Goal: Task Accomplishment & Management: Use online tool/utility

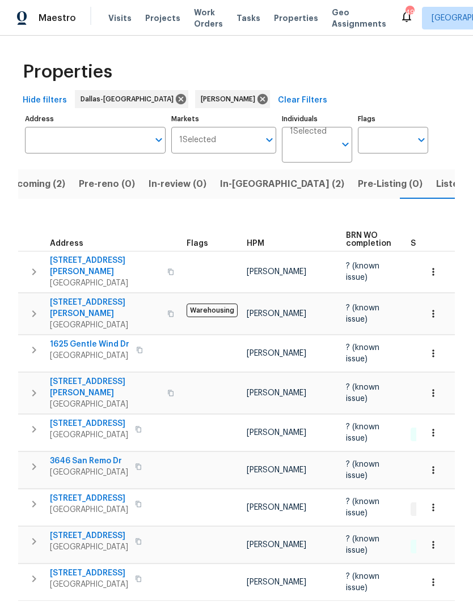
scroll to position [0, 22]
click at [428, 175] on button "Listed (14)" at bounding box center [458, 183] width 61 height 29
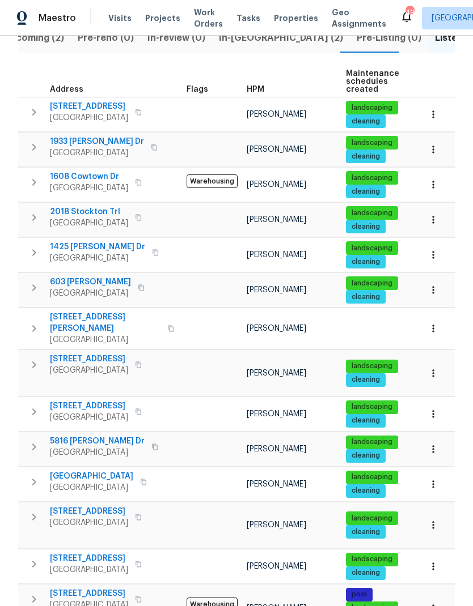
scroll to position [146, 0]
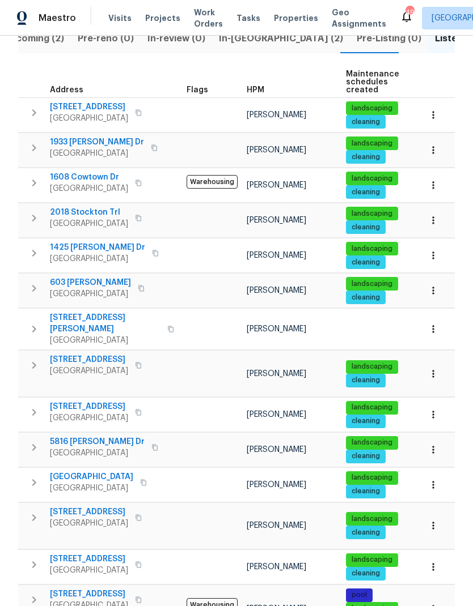
click at [72, 436] on span "5816 Yolanda Dr" at bounding box center [97, 441] width 95 height 11
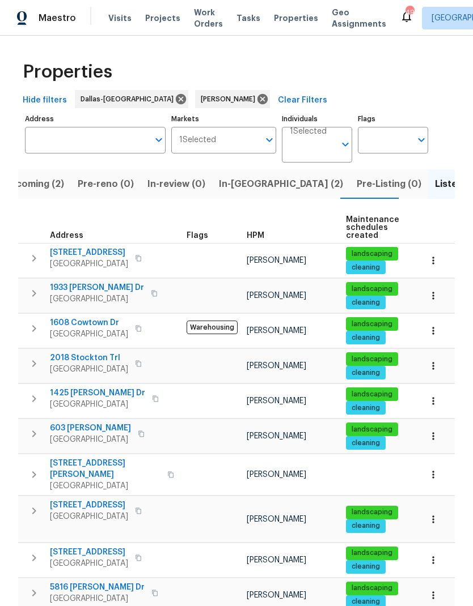
scroll to position [0, 0]
click at [226, 187] on span "In-reno (2)" at bounding box center [281, 184] width 124 height 16
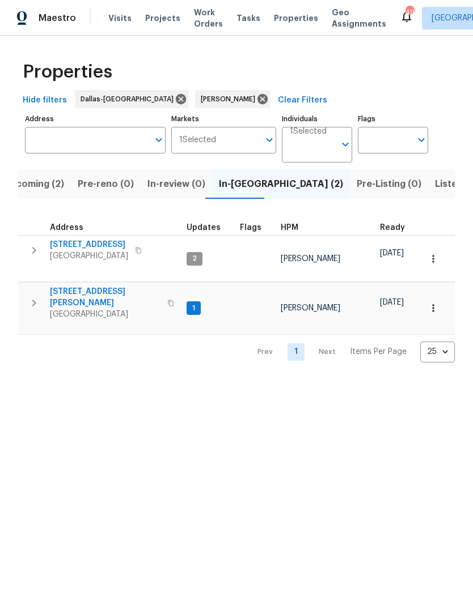
click at [35, 300] on icon "button" at bounding box center [34, 303] width 4 height 7
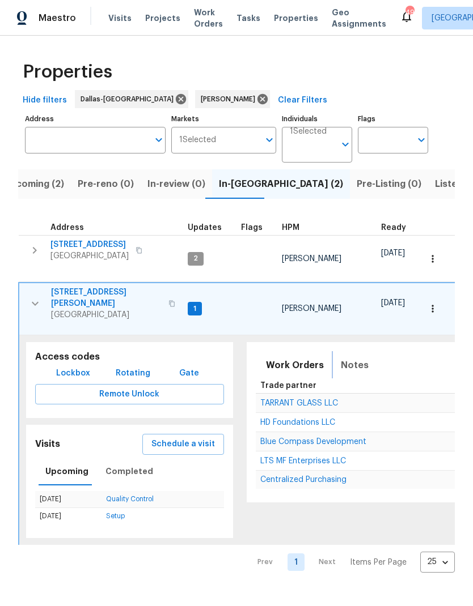
click at [341, 358] on span "Notes" at bounding box center [355, 366] width 28 height 16
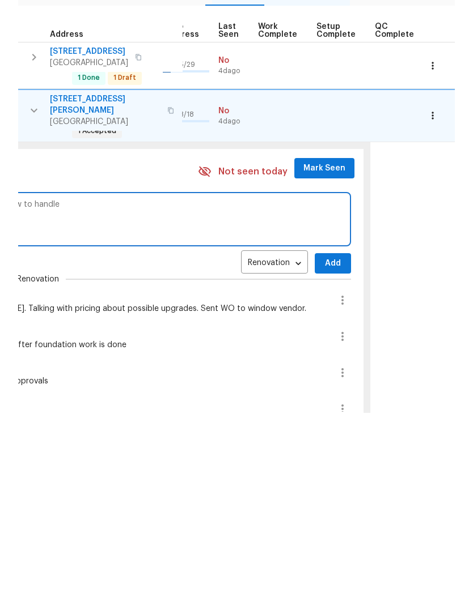
scroll to position [0, 530]
type textarea "Foundation vendor still in progress. Some items getting discussed about how to …"
click at [324, 450] on span "Add" at bounding box center [333, 457] width 18 height 14
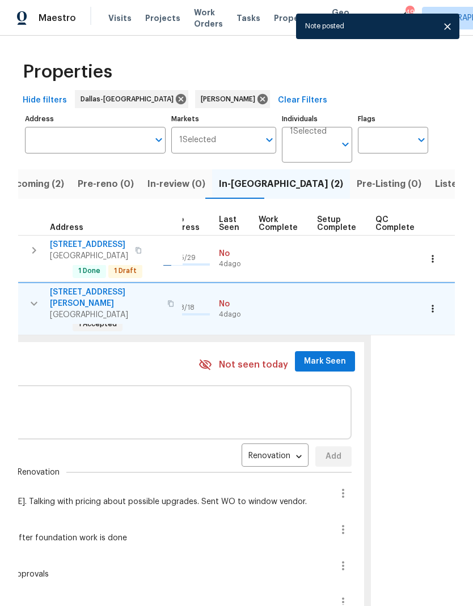
click at [316, 351] on button "Mark Seen" at bounding box center [325, 361] width 60 height 21
click at [308, 355] on span "Mark Seen" at bounding box center [325, 362] width 42 height 14
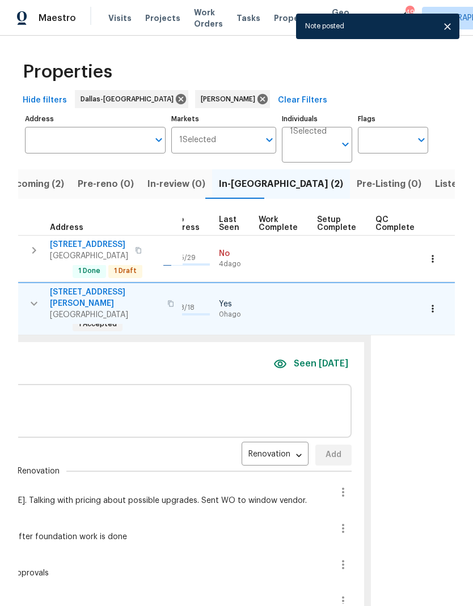
click at [311, 358] on span "Seen today" at bounding box center [321, 364] width 54 height 13
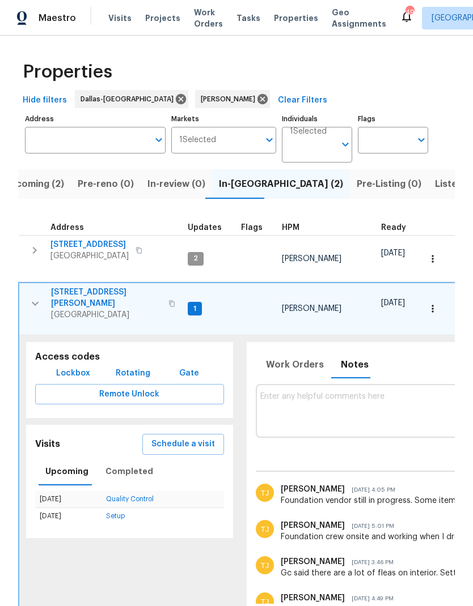
scroll to position [0, -1]
click at [35, 297] on icon "button" at bounding box center [35, 304] width 14 height 14
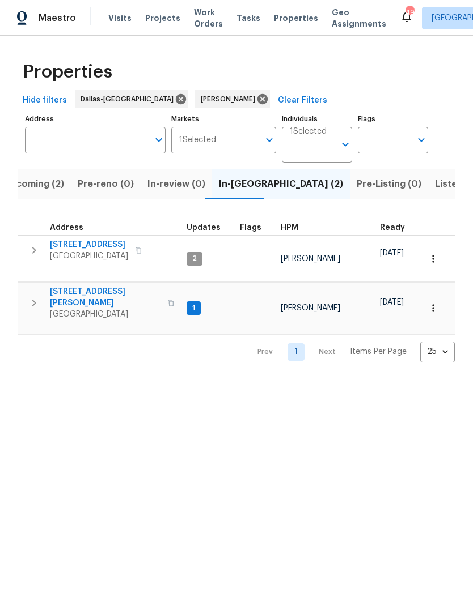
scroll to position [0, 0]
click at [33, 249] on icon "button" at bounding box center [34, 251] width 14 height 14
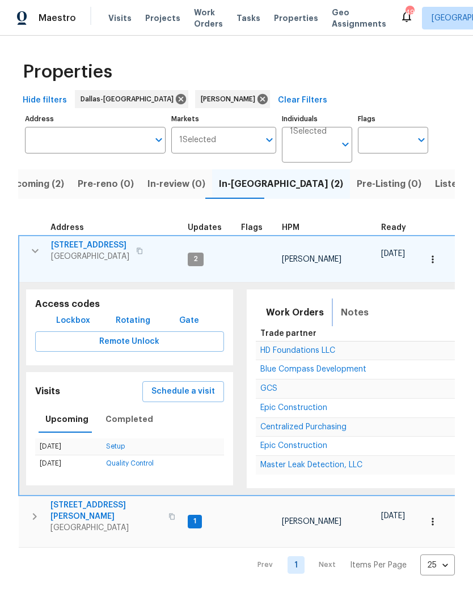
click at [350, 305] on span "Notes" at bounding box center [355, 313] width 28 height 16
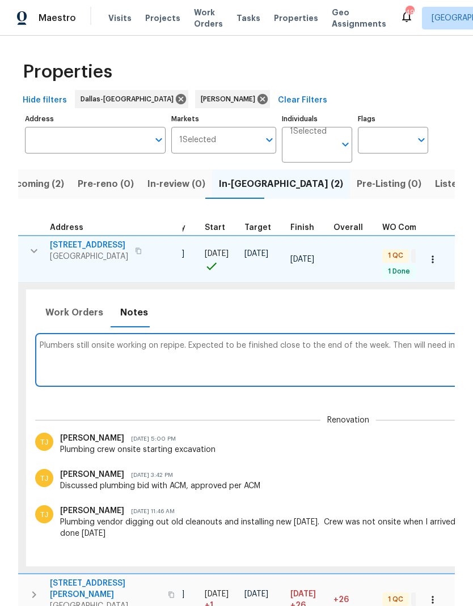
scroll to position [0, 440]
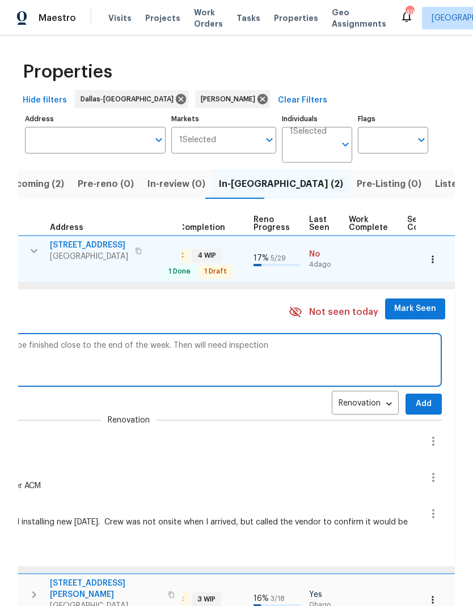
type textarea "Plumbers still onsite working on repipe. Expected to be finished close to the e…"
click at [409, 302] on span "Mark Seen" at bounding box center [415, 309] width 42 height 14
click at [415, 397] on span "Add" at bounding box center [423, 404] width 18 height 14
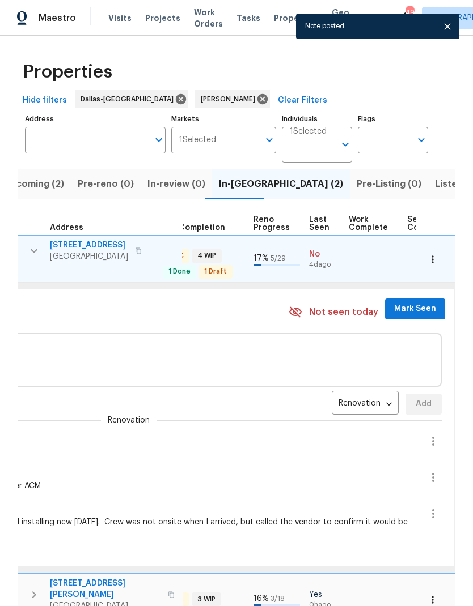
click at [399, 302] on span "Mark Seen" at bounding box center [415, 309] width 42 height 14
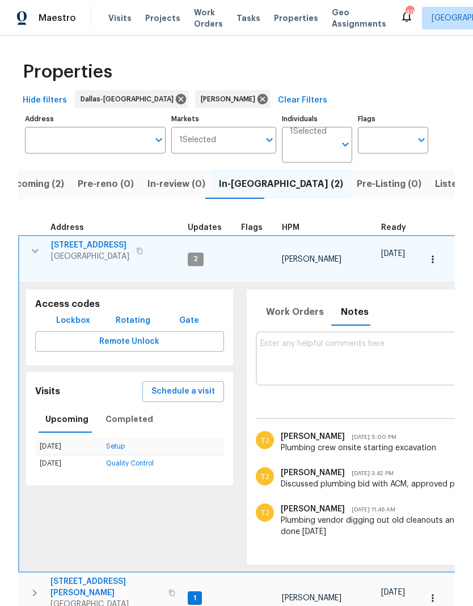
scroll to position [0, 0]
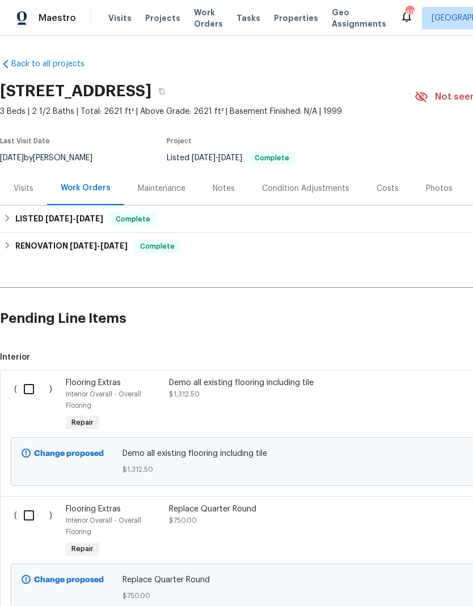
scroll to position [-1, 0]
click at [29, 379] on input "checkbox" at bounding box center [33, 389] width 32 height 24
checkbox input "true"
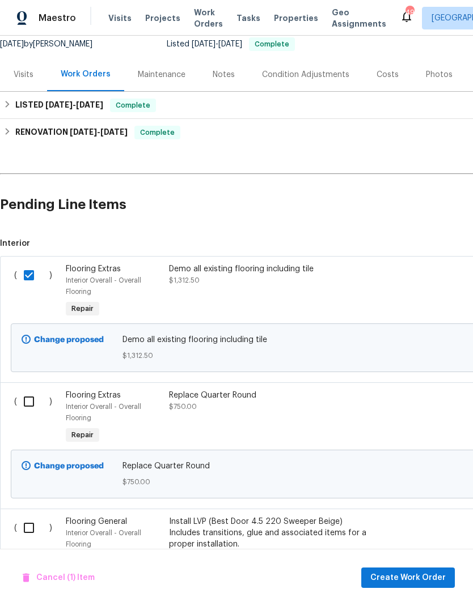
scroll to position [114, 0]
click at [29, 397] on input "checkbox" at bounding box center [33, 401] width 32 height 24
checkbox input "true"
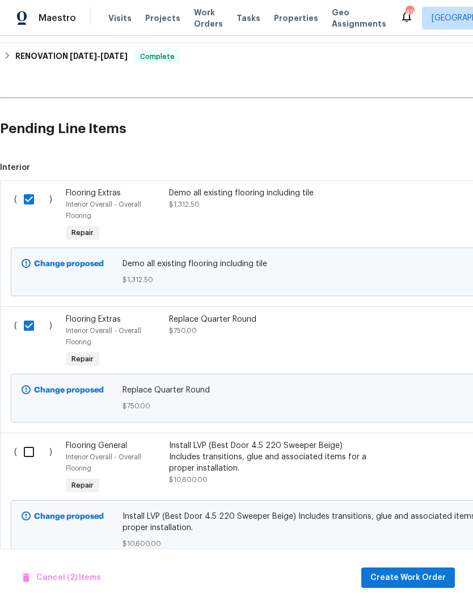
scroll to position [189, 0]
click at [32, 457] on input "checkbox" at bounding box center [33, 453] width 32 height 24
checkbox input "true"
click at [407, 576] on span "Create Work Order" at bounding box center [407, 578] width 75 height 14
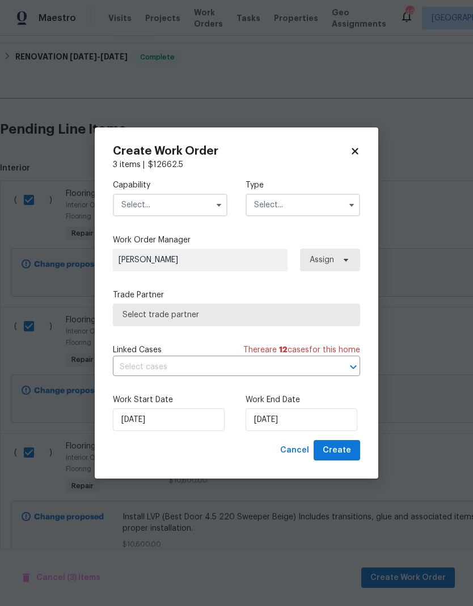
click at [173, 205] on input "text" at bounding box center [170, 205] width 114 height 23
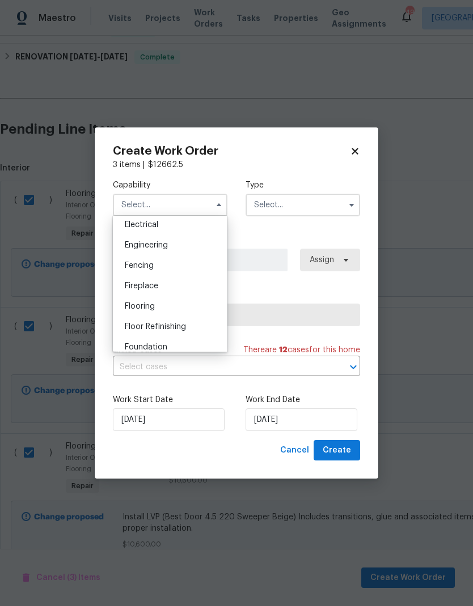
scroll to position [350, 0]
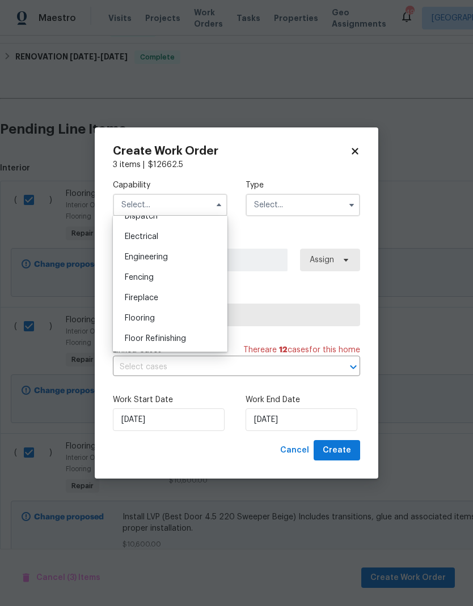
click at [143, 318] on span "Flooring" at bounding box center [140, 319] width 30 height 8
type input "Flooring"
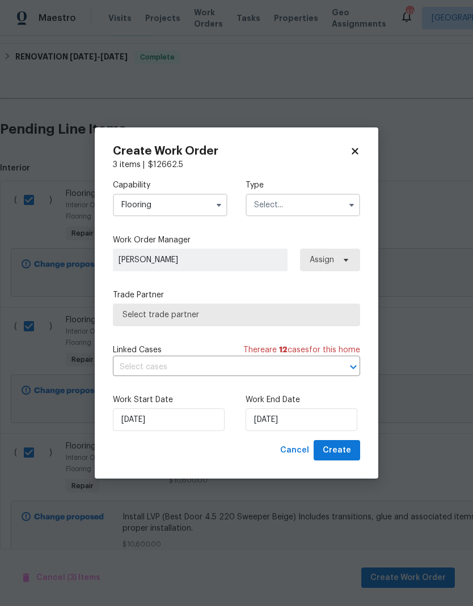
click at [303, 209] on input "text" at bounding box center [302, 205] width 114 height 23
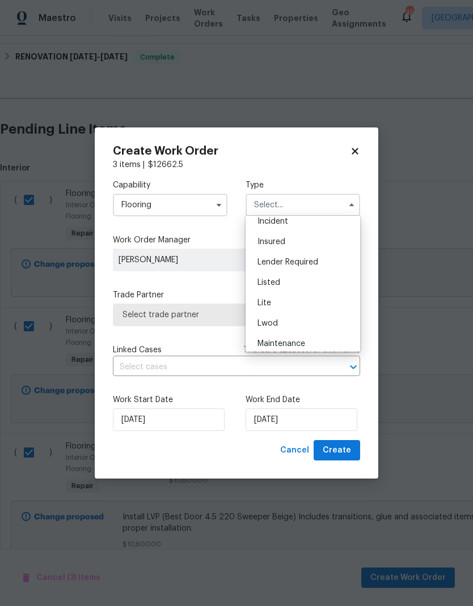
scroll to position [70, 0]
click at [317, 282] on div "Listed" at bounding box center [302, 281] width 109 height 20
type input "Listed"
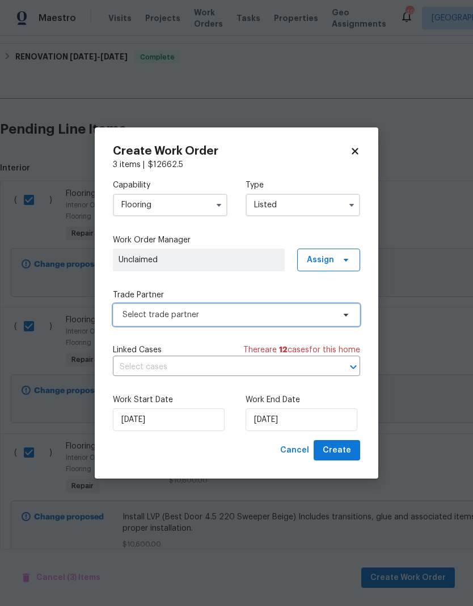
click at [305, 315] on span "Select trade partner" at bounding box center [227, 314] width 211 height 11
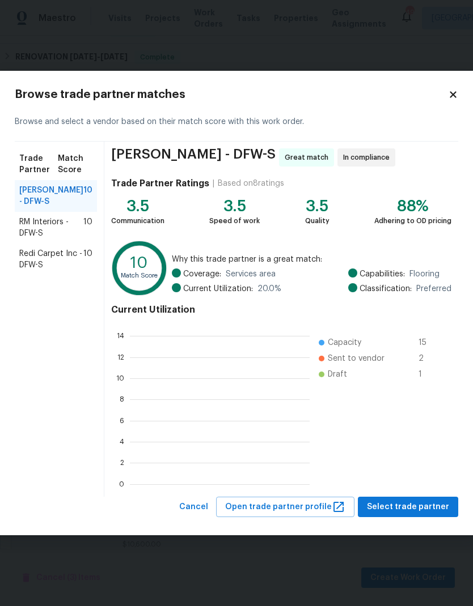
scroll to position [1, 1]
click at [50, 238] on span "RM Interiors - DFW-S" at bounding box center [51, 227] width 64 height 23
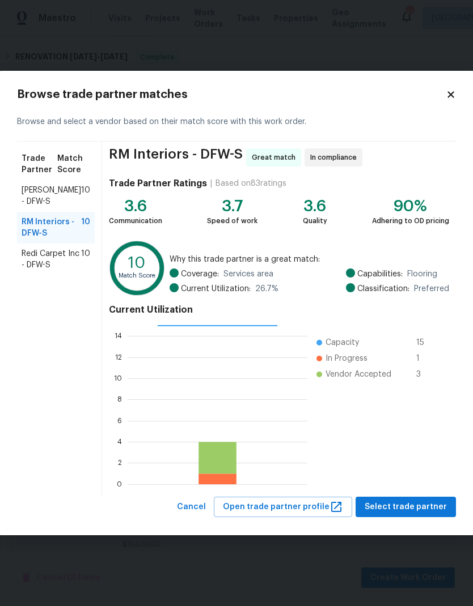
click at [39, 199] on span "Sherwin Williams - DFW-S" at bounding box center [52, 196] width 60 height 23
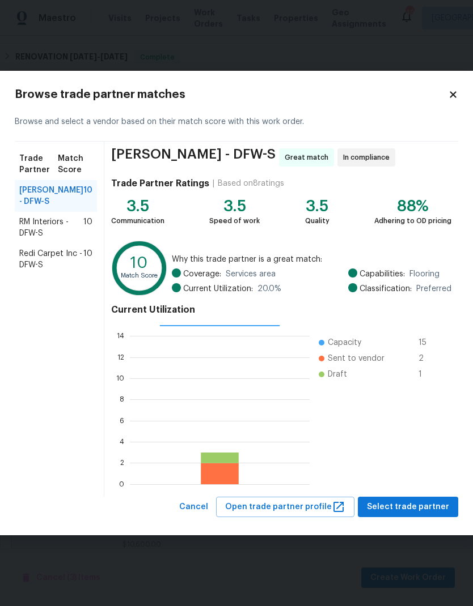
click at [34, 237] on span "RM Interiors - DFW-S" at bounding box center [51, 227] width 64 height 23
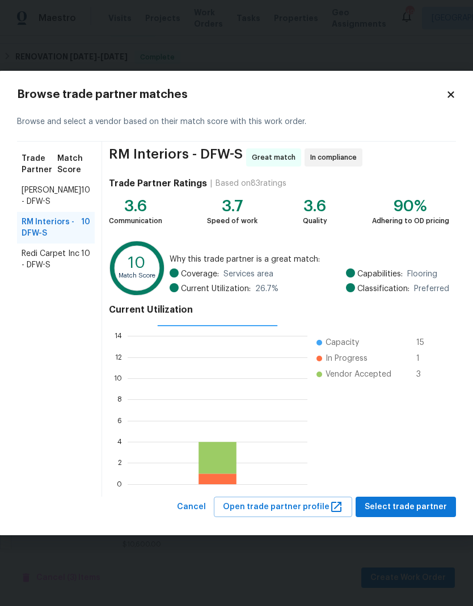
click at [48, 199] on span "Sherwin Williams - DFW-S" at bounding box center [52, 196] width 60 height 23
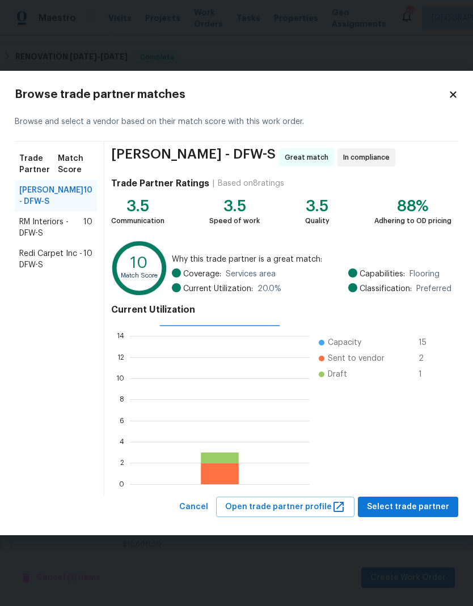
click at [36, 237] on span "RM Interiors - DFW-S" at bounding box center [51, 227] width 64 height 23
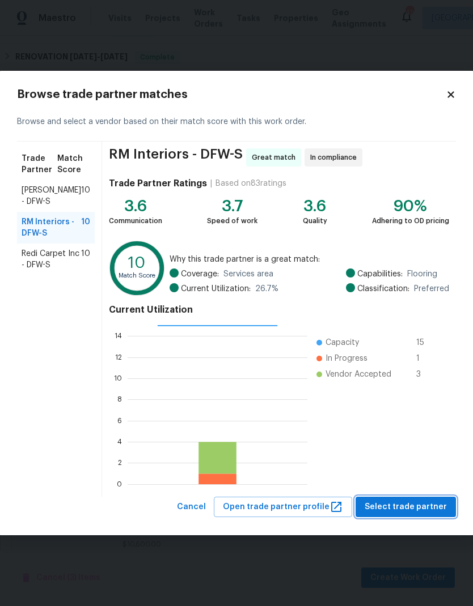
click at [407, 503] on span "Select trade partner" at bounding box center [405, 507] width 82 height 14
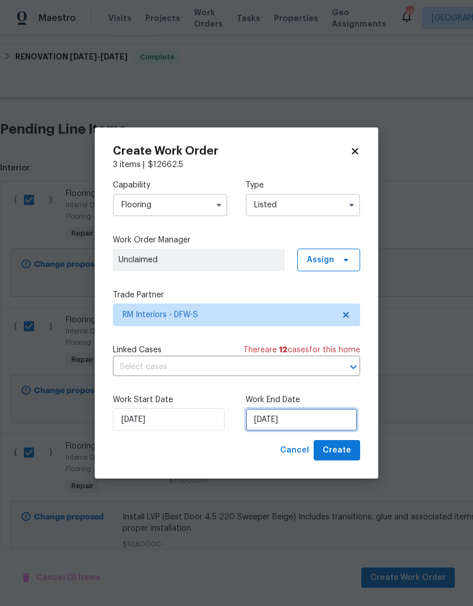
click at [295, 412] on input "[DATE]" at bounding box center [301, 420] width 112 height 23
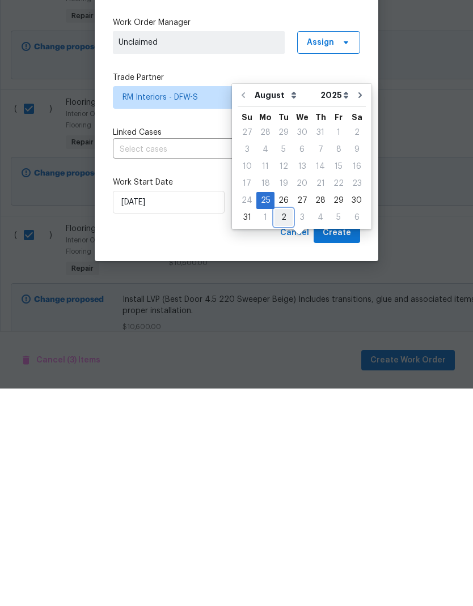
click at [281, 427] on div "2" at bounding box center [283, 435] width 18 height 16
type input "9/2/2025"
select select "8"
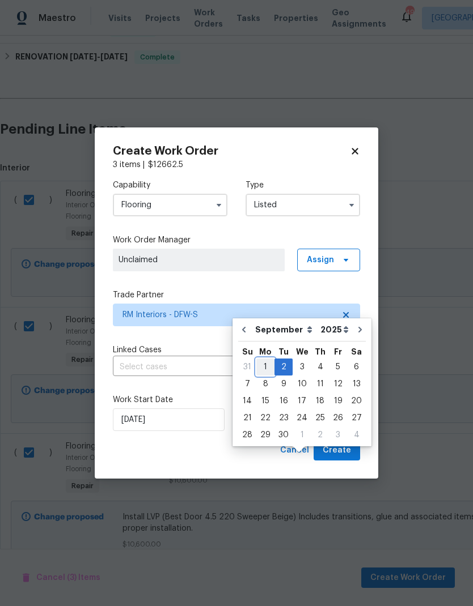
click at [266, 359] on div "1" at bounding box center [265, 367] width 18 height 16
type input "9/1/2025"
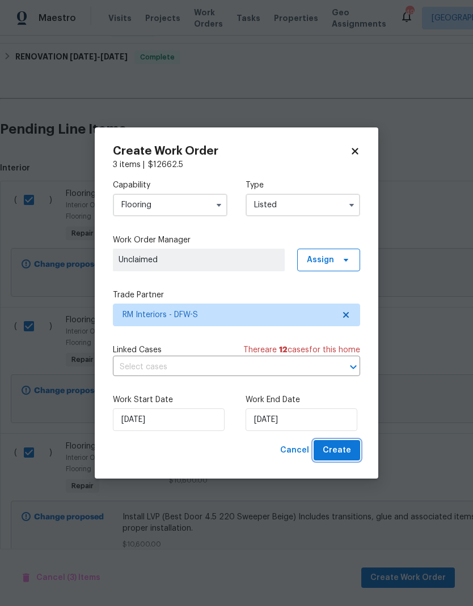
click at [343, 447] on span "Create" at bounding box center [336, 451] width 28 height 14
checkbox input "false"
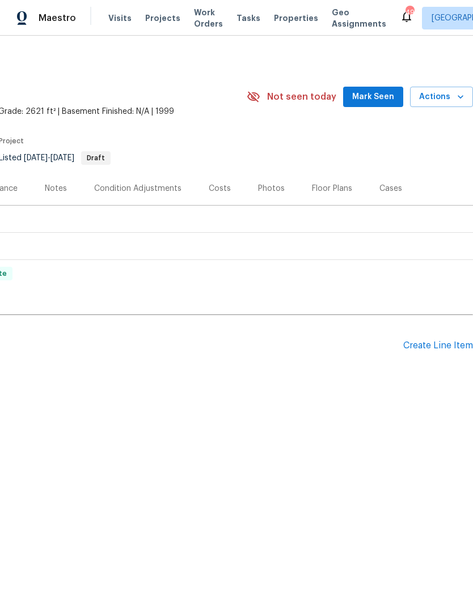
scroll to position [0, 168]
click at [436, 345] on div "Create Line Item" at bounding box center [438, 346] width 70 height 11
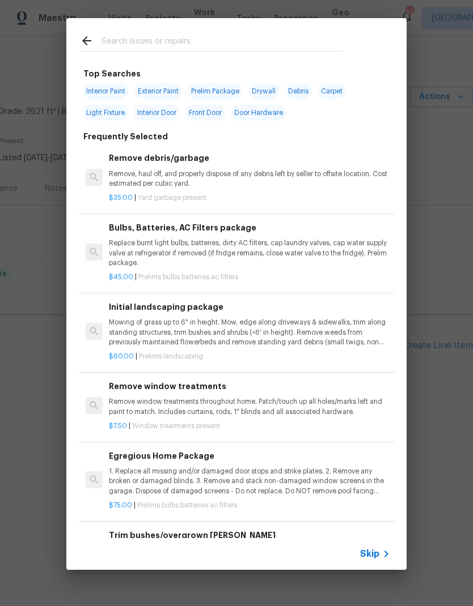
click at [437, 213] on div "Top Searches Interior Paint Exterior Paint Prelim Package Drywall Debris Carpet…" at bounding box center [236, 294] width 473 height 588
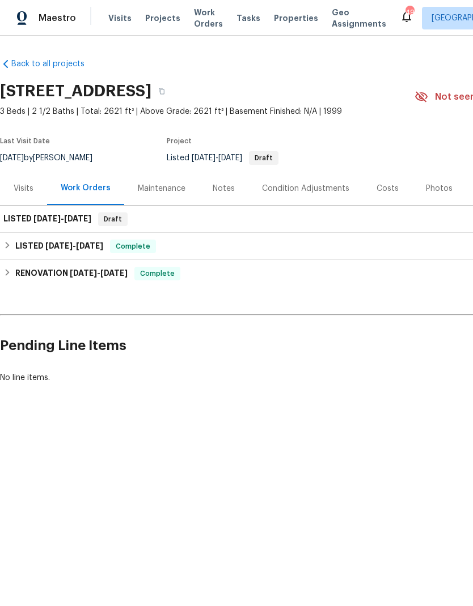
scroll to position [0, 0]
click at [29, 215] on h6 "LISTED 8/25/25 - 9/1/25" at bounding box center [47, 220] width 88 height 14
click at [56, 220] on span "[DATE]" at bounding box center [46, 219] width 27 height 8
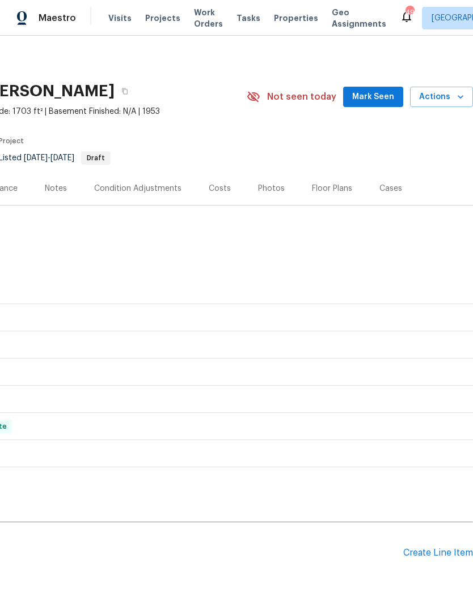
scroll to position [0, 168]
click at [431, 553] on div "Create Line Item" at bounding box center [438, 553] width 70 height 11
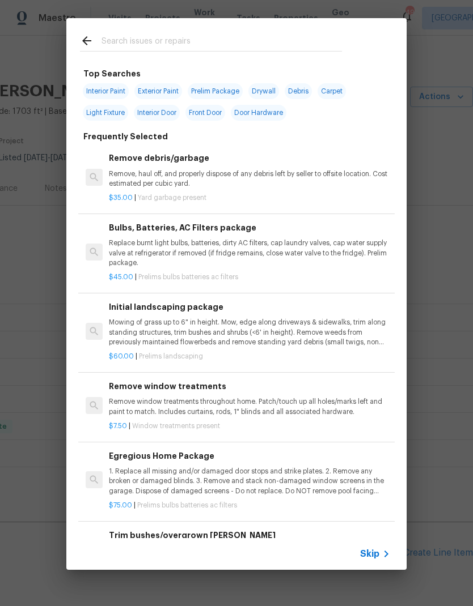
click at [169, 45] on input "text" at bounding box center [221, 42] width 240 height 17
type input "Plumbing"
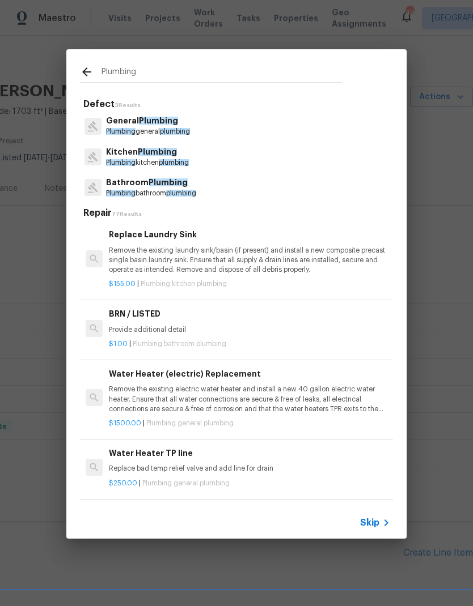
click at [162, 129] on p "Plumbing general plumbing" at bounding box center [148, 132] width 84 height 10
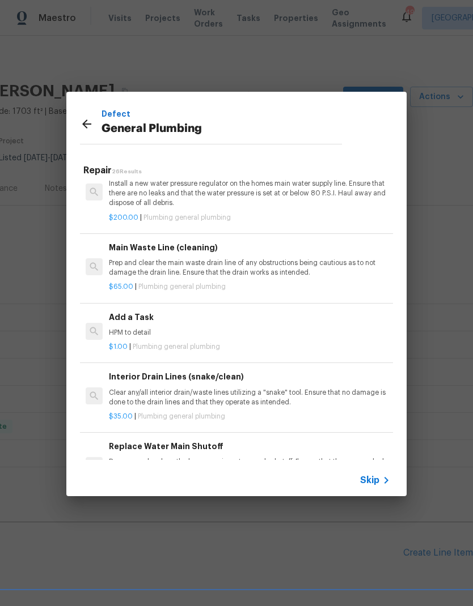
scroll to position [1156, 0]
click at [189, 328] on p "HPM to detail" at bounding box center [249, 333] width 281 height 10
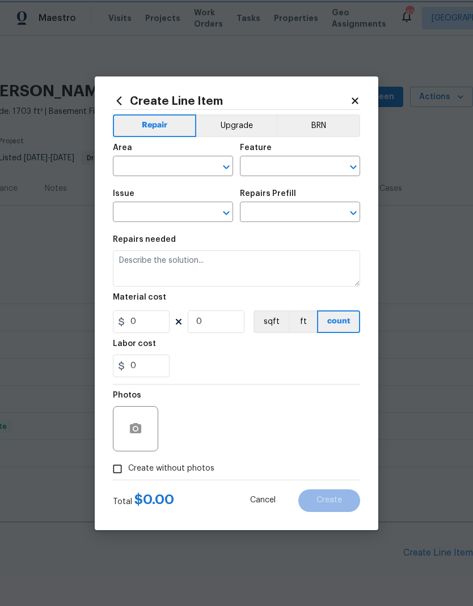
type input "Plumbing"
type input "General Plumbing"
type textarea "HPM to detail"
type input "1"
type input "Add a Task $1.00"
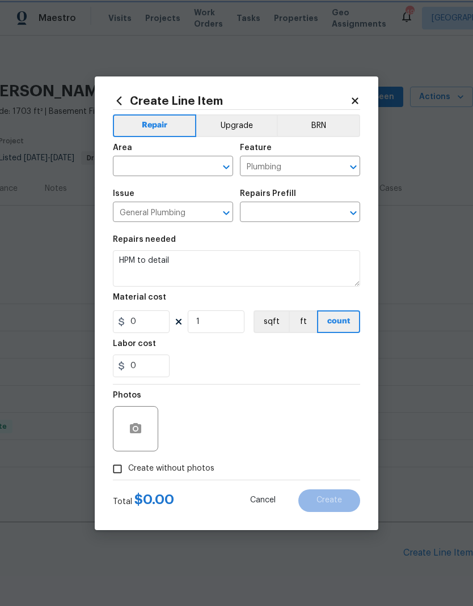
type input "1"
click at [162, 162] on input "text" at bounding box center [157, 168] width 88 height 18
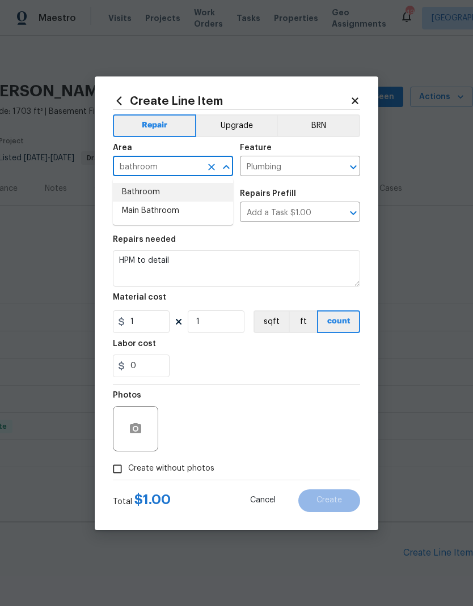
click at [156, 186] on li "Bathroom" at bounding box center [173, 192] width 120 height 19
type input "Bathroom"
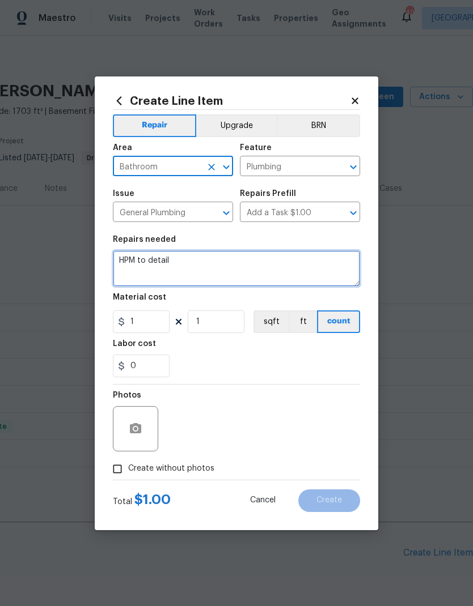
click at [241, 264] on textarea "HPM to detail" at bounding box center [236, 268] width 247 height 36
type textarea "H"
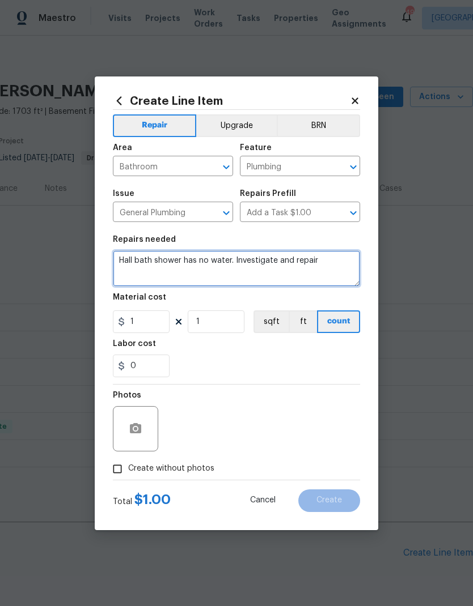
type textarea "Hall bath shower has no water. Investigate and repair"
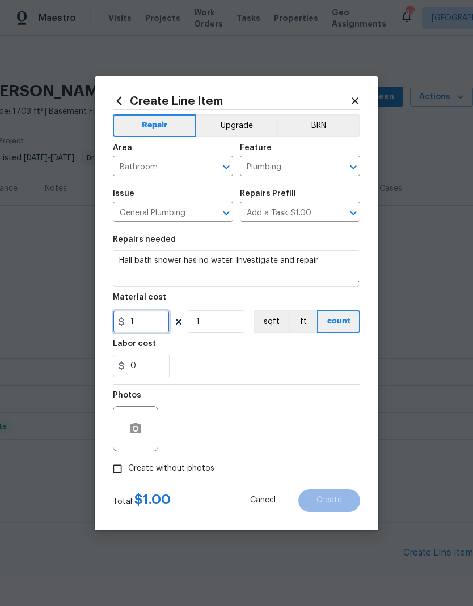
click at [152, 318] on input "1" at bounding box center [141, 322] width 57 height 23
type input "100"
click at [312, 365] on div "0" at bounding box center [236, 366] width 247 height 23
click at [120, 469] on input "Create without photos" at bounding box center [118, 469] width 22 height 22
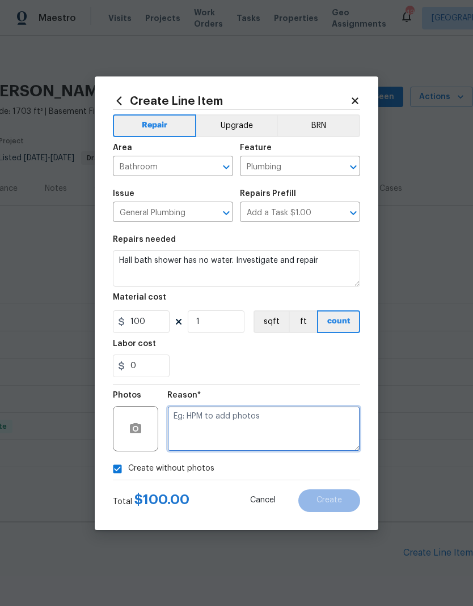
click at [333, 430] on textarea at bounding box center [263, 428] width 193 height 45
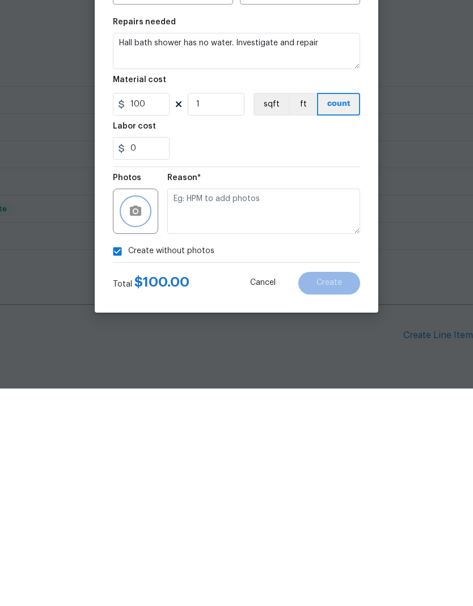
click at [132, 423] on icon "button" at bounding box center [135, 428] width 11 height 10
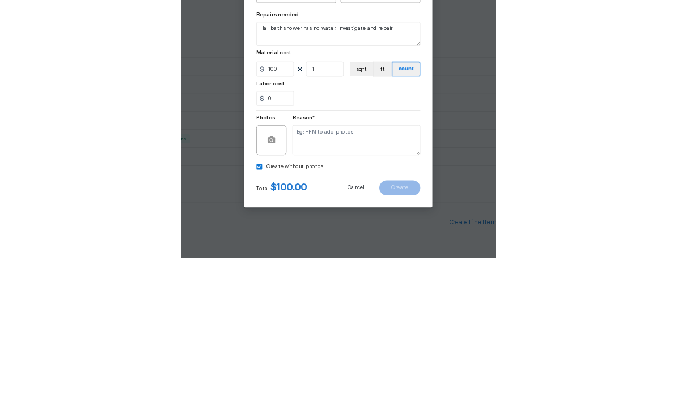
scroll to position [45, 0]
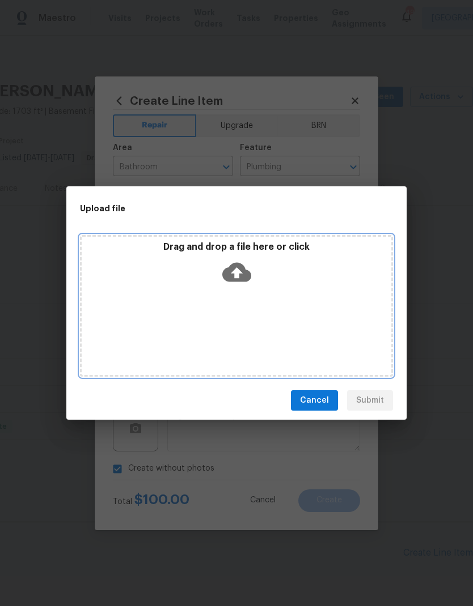
click at [231, 275] on icon at bounding box center [236, 272] width 29 height 19
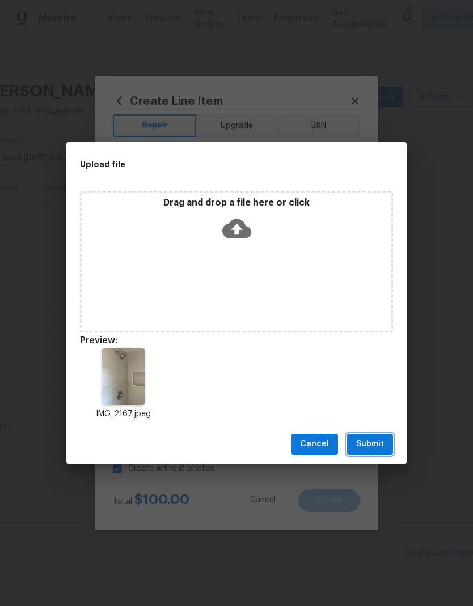
click at [372, 445] on span "Submit" at bounding box center [370, 445] width 28 height 14
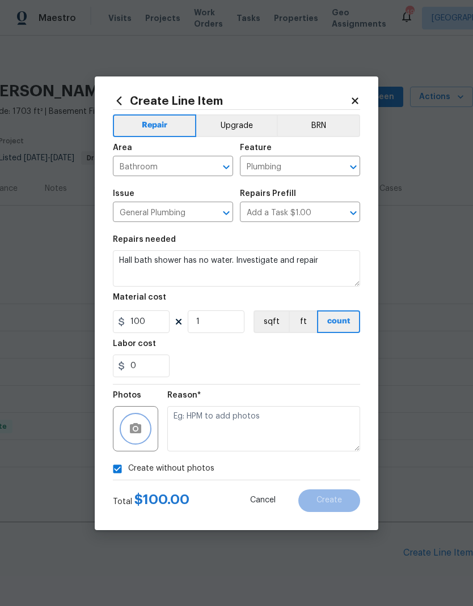
checkbox input "false"
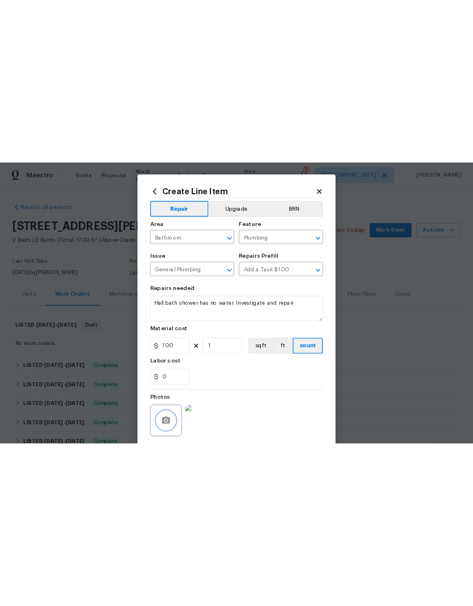
scroll to position [0, 0]
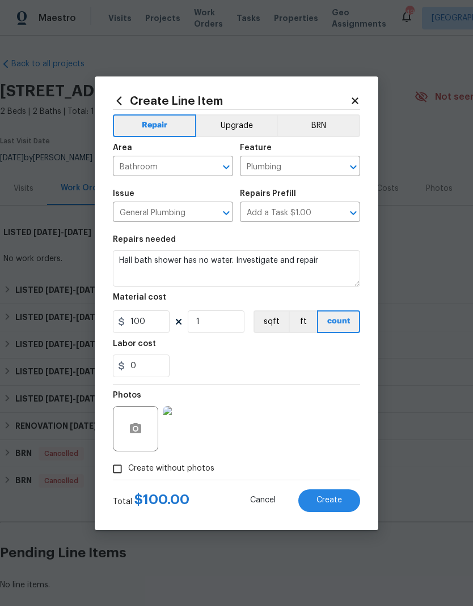
click at [338, 503] on span "Create" at bounding box center [329, 500] width 26 height 9
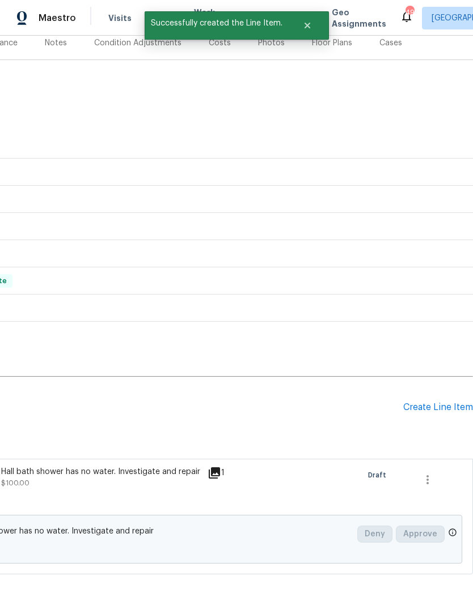
scroll to position [146, 168]
click at [439, 407] on div "Create Line Item" at bounding box center [438, 407] width 70 height 11
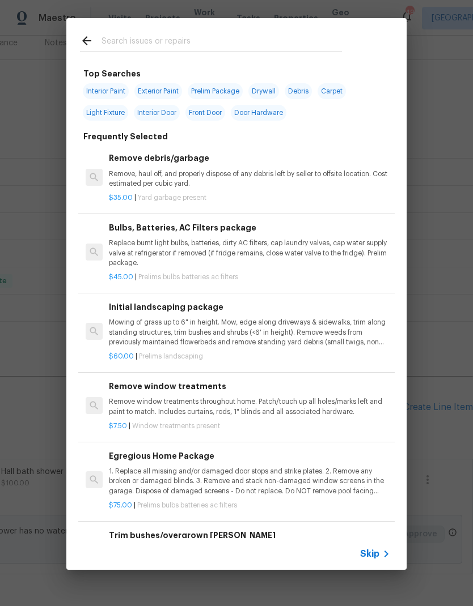
click at [190, 38] on input "text" at bounding box center [221, 42] width 240 height 17
type input "Windows"
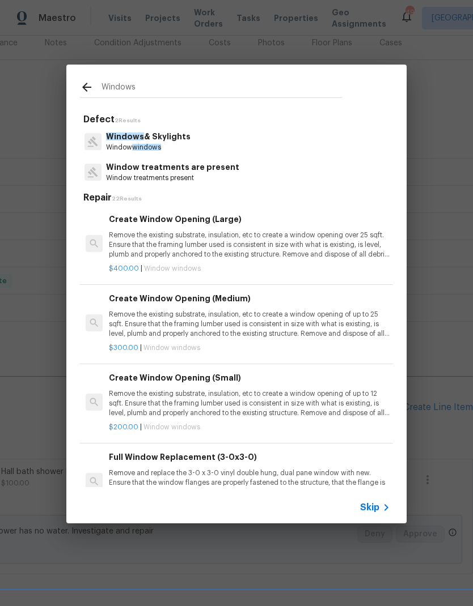
click at [132, 134] on span "Windows" at bounding box center [125, 137] width 38 height 8
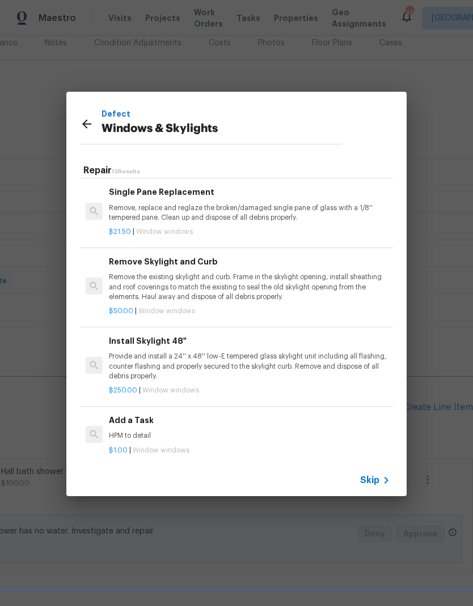
scroll to position [694, 0]
click at [133, 421] on div "Add a Task HPM to detail" at bounding box center [249, 428] width 281 height 27
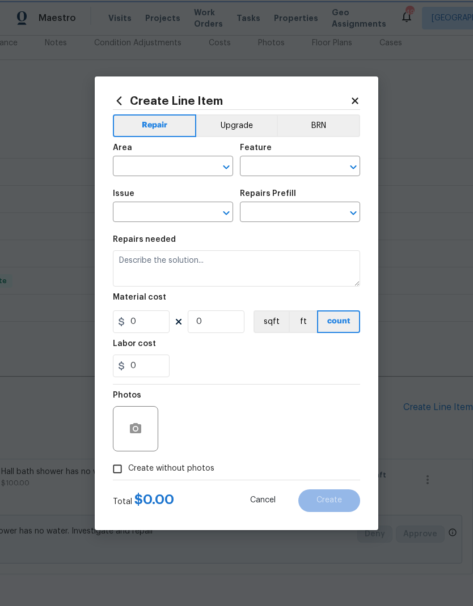
type input "Windows & Skylights"
type input "Add a Task $1.00"
type textarea "HPM to detail"
type input "1"
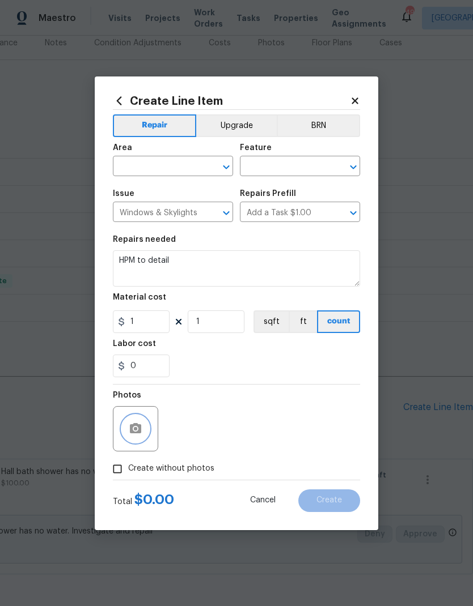
click at [135, 419] on button "button" at bounding box center [135, 428] width 27 height 27
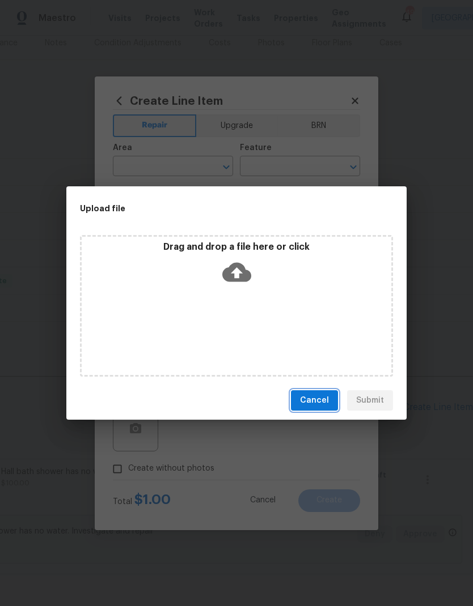
click at [310, 396] on span "Cancel" at bounding box center [314, 401] width 29 height 14
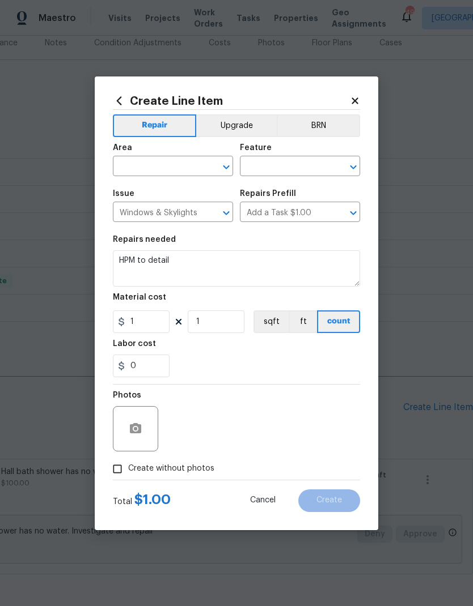
click at [198, 160] on input "text" at bounding box center [157, 168] width 88 height 18
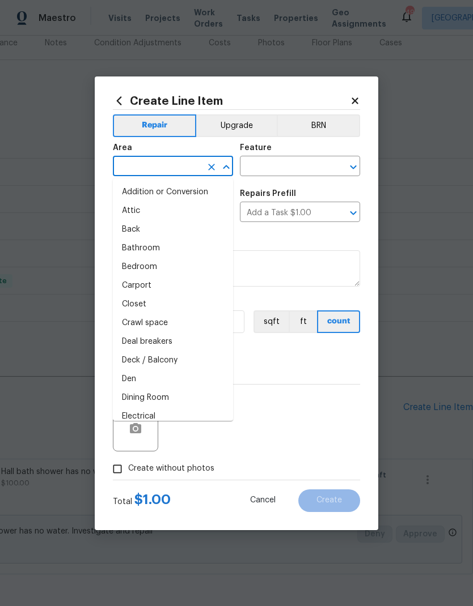
type input "w"
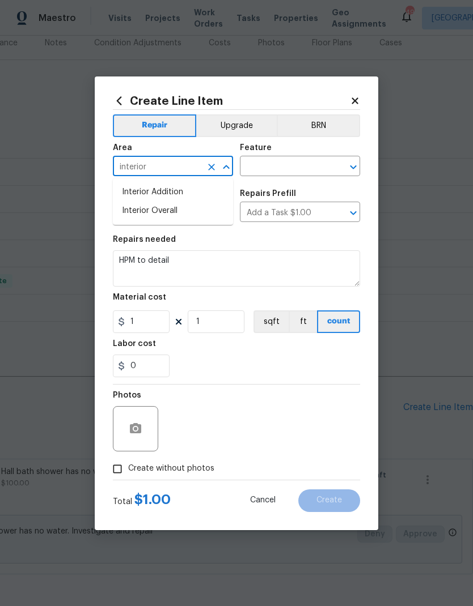
click at [200, 216] on li "Interior Overall" at bounding box center [173, 211] width 120 height 19
type input "Interior Overall"
click at [296, 167] on input "text" at bounding box center [284, 168] width 88 height 18
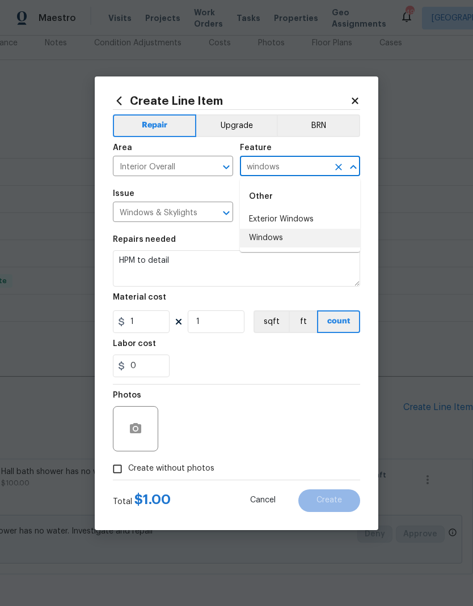
click at [277, 242] on li "Windows" at bounding box center [300, 238] width 120 height 19
type input "Windows"
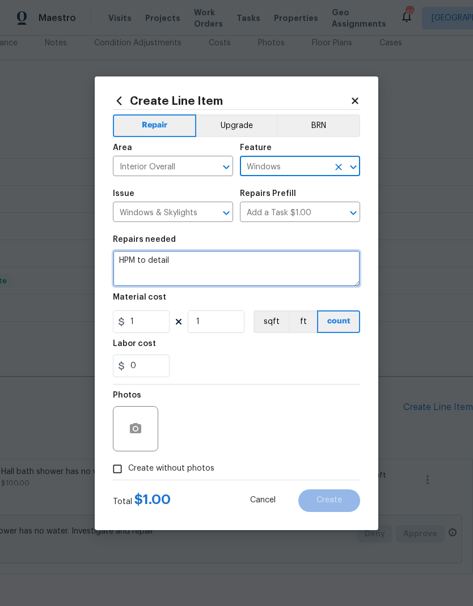
click at [226, 266] on textarea "HPM to detail" at bounding box center [236, 268] width 247 height 36
type textarea "H"
type textarea "4"
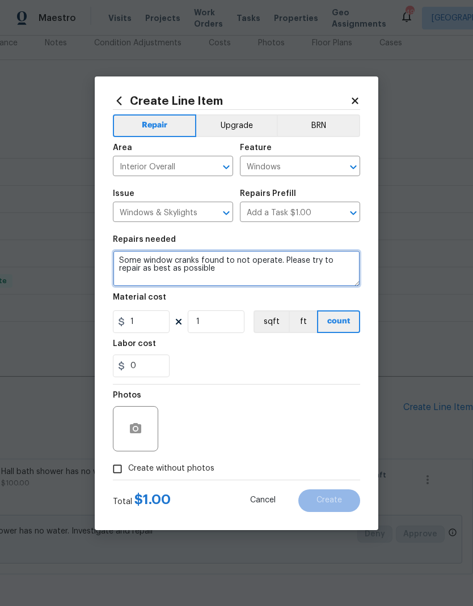
type textarea "Some window cranks found to not operate. Please try to repair as best as possib…"
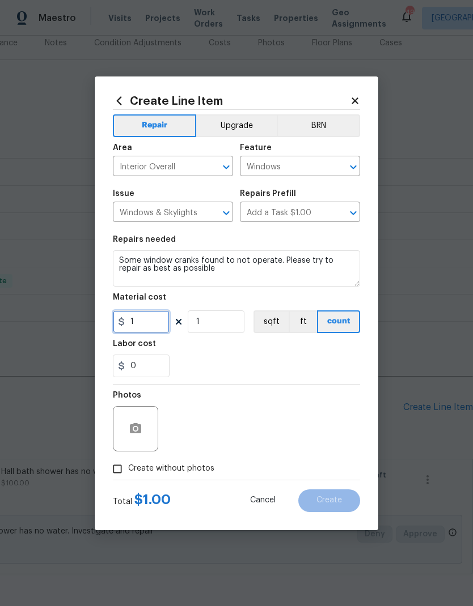
click at [147, 317] on input "1" at bounding box center [141, 322] width 57 height 23
click at [158, 333] on input "1" at bounding box center [141, 322] width 57 height 23
type input "100"
click at [318, 359] on div "0" at bounding box center [236, 366] width 247 height 23
click at [121, 467] on input "Create without photos" at bounding box center [118, 469] width 22 height 22
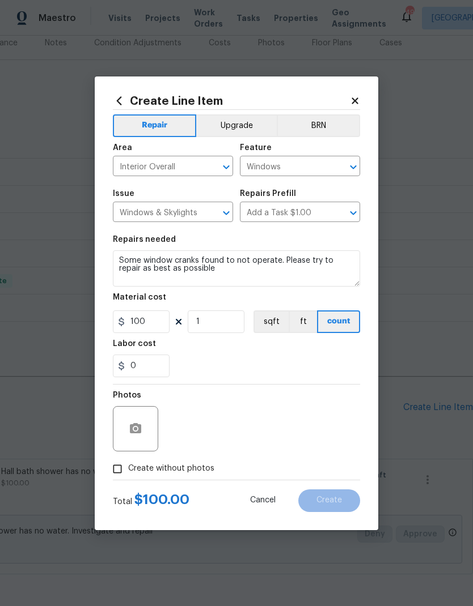
checkbox input "true"
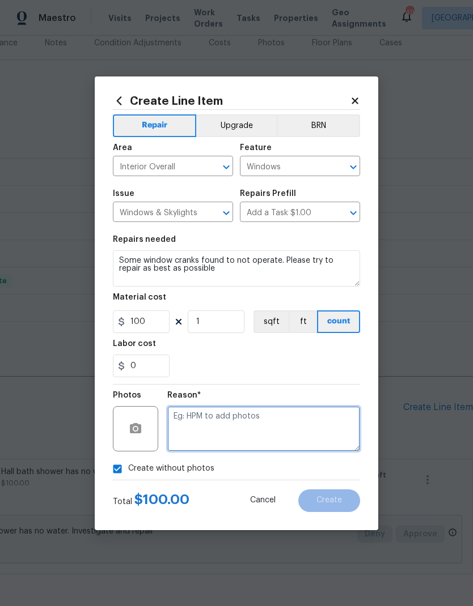
click at [321, 442] on textarea at bounding box center [263, 428] width 193 height 45
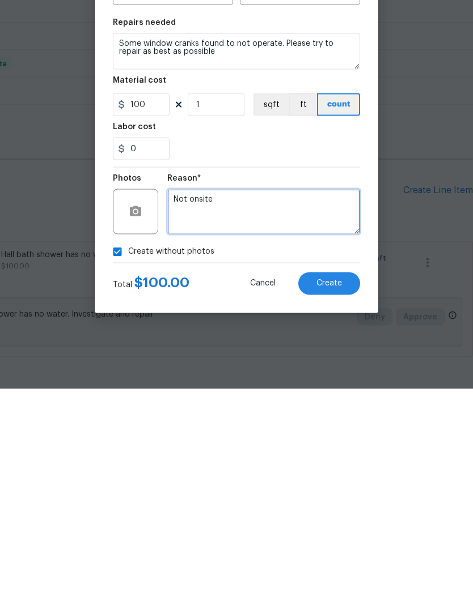
type textarea "Not onsite"
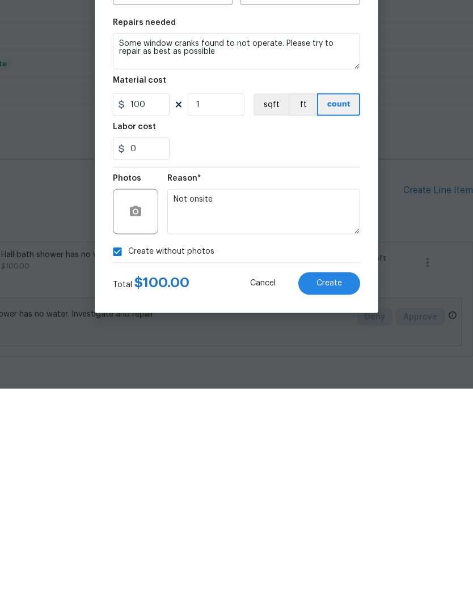
click at [318, 355] on div "0" at bounding box center [236, 366] width 247 height 23
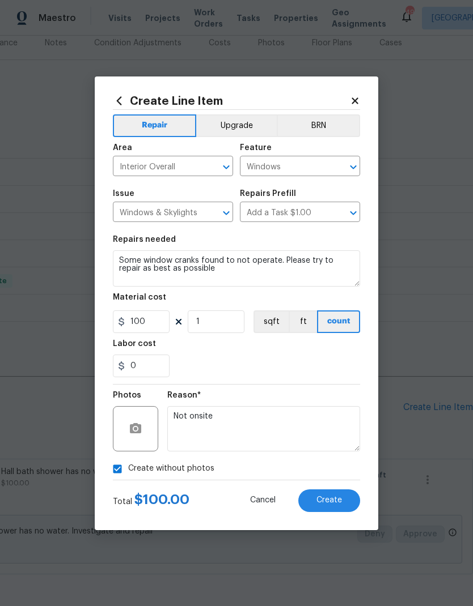
click at [338, 499] on span "Create" at bounding box center [329, 500] width 26 height 9
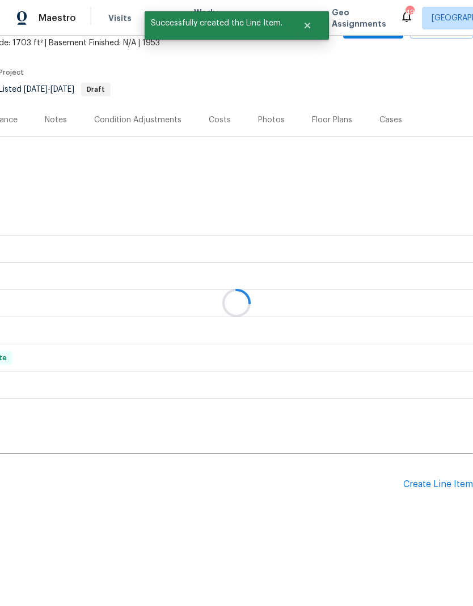
scroll to position [23, 168]
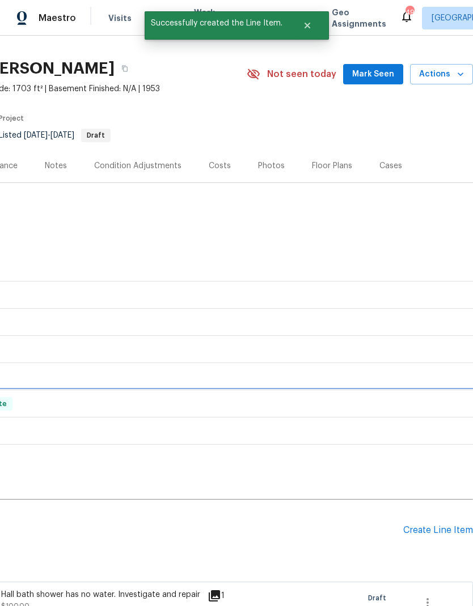
click at [440, 390] on div "RENOVATION 2/24/25 - 4/26/25 Complete" at bounding box center [152, 403] width 640 height 27
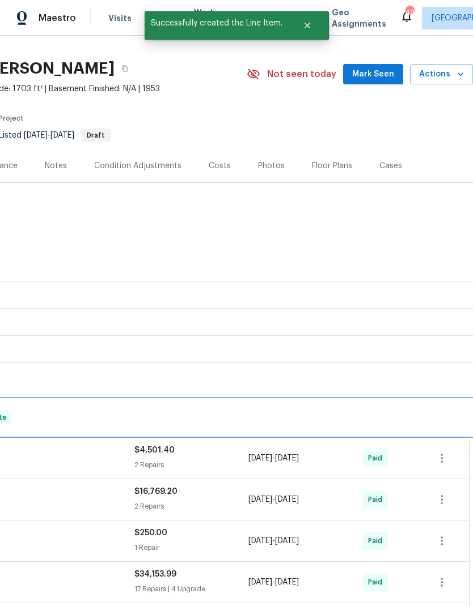
click at [430, 411] on div "RENOVATION 2/24/25 - 4/26/25 Complete" at bounding box center [153, 418] width 634 height 14
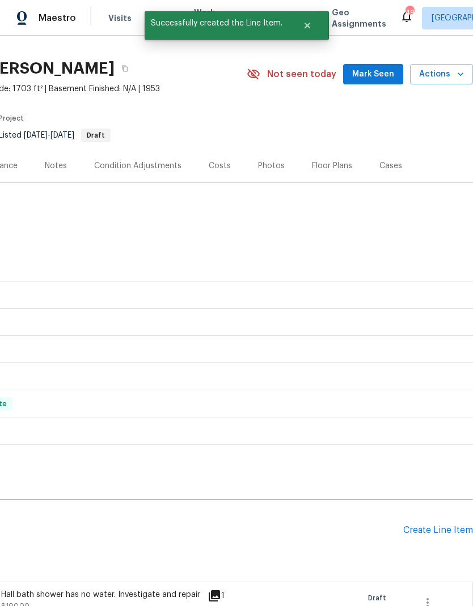
click at [435, 525] on div "Create Line Item" at bounding box center [438, 530] width 70 height 11
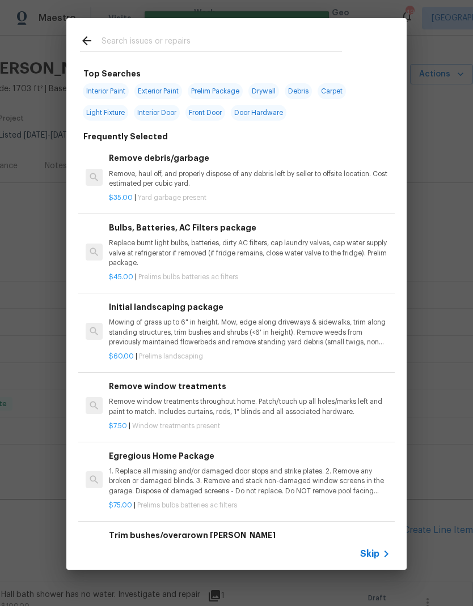
click at [243, 41] on input "text" at bounding box center [221, 42] width 240 height 17
type input "Water heater"
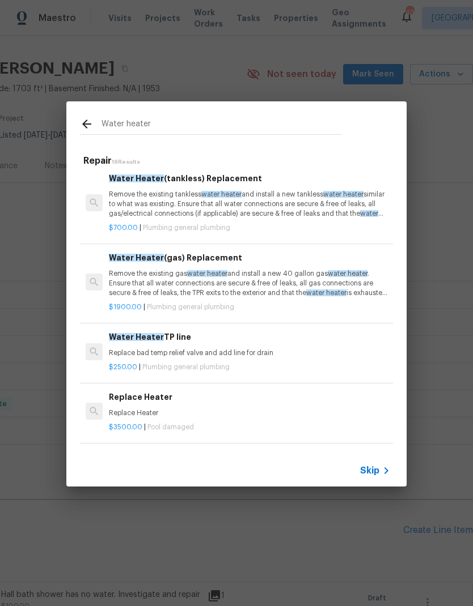
scroll to position [240, 0]
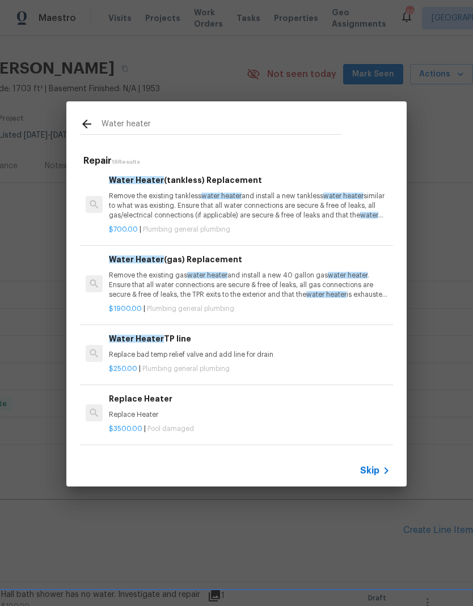
click at [135, 350] on p "Replace bad temp relief valve and add line for drain" at bounding box center [249, 355] width 281 height 10
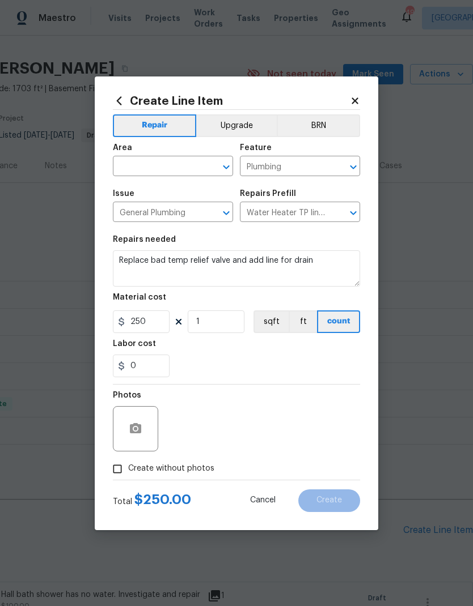
click at [140, 350] on div "Labor cost" at bounding box center [236, 347] width 247 height 15
click at [172, 164] on input "text" at bounding box center [157, 168] width 88 height 18
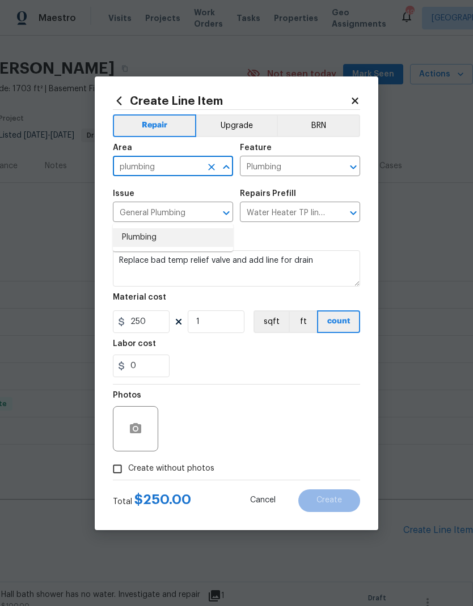
click at [145, 228] on li "Plumbing" at bounding box center [173, 237] width 120 height 19
type input "Plumbing"
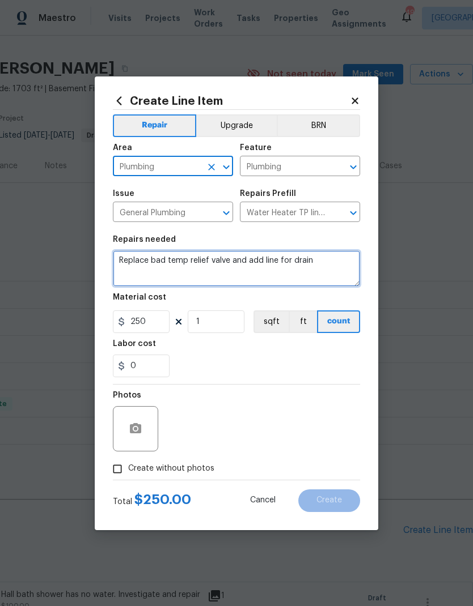
click at [129, 259] on textarea "Replace bad temp relief valve and add line for drain" at bounding box center [236, 268] width 247 height 36
click at [128, 259] on textarea "Replace bad temp relief valve and add line for drain" at bounding box center [236, 268] width 247 height 36
click at [127, 256] on textarea "Replace bad temp relief valve and add line for drain" at bounding box center [236, 268] width 247 height 36
click at [126, 256] on textarea "Replace bad temp relief valve and add line for drain" at bounding box center [236, 268] width 247 height 36
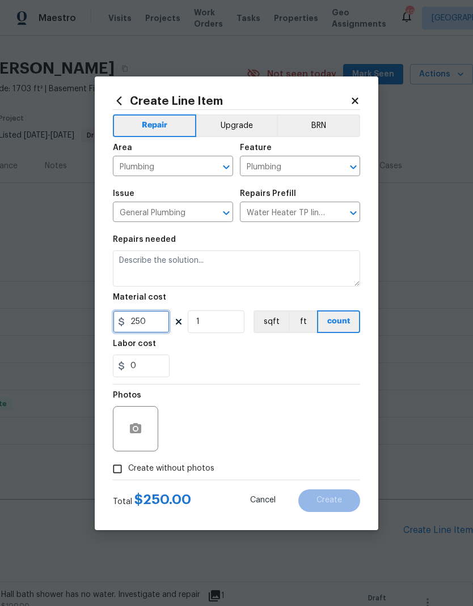
click at [157, 326] on input "250" at bounding box center [141, 322] width 57 height 23
type input "0"
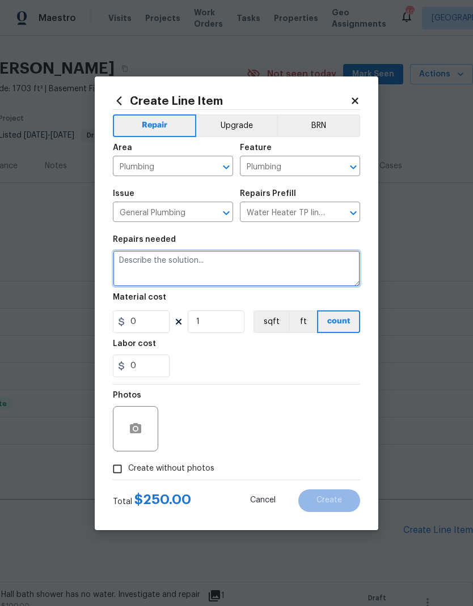
click at [142, 259] on textarea at bounding box center [236, 268] width 247 height 36
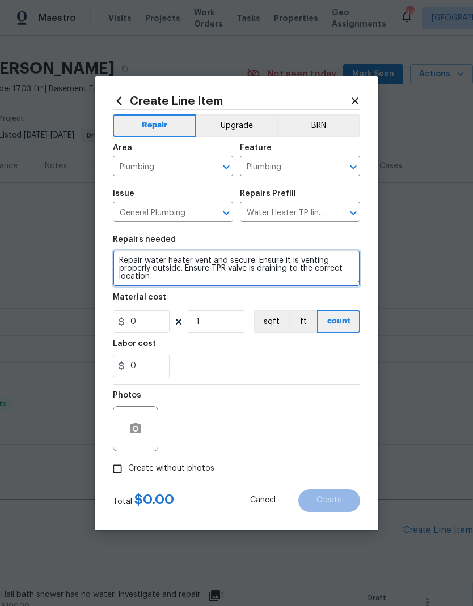
type textarea "Repair water heater vent and secure. Ensure it is venting properly outside. Ens…"
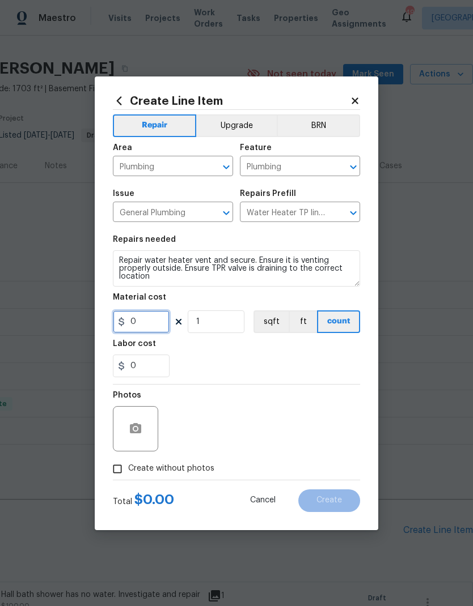
click at [139, 323] on input "0" at bounding box center [141, 322] width 57 height 23
type input "100"
click at [320, 358] on div "0" at bounding box center [236, 366] width 247 height 23
click at [116, 469] on input "Create without photos" at bounding box center [118, 469] width 22 height 22
checkbox input "true"
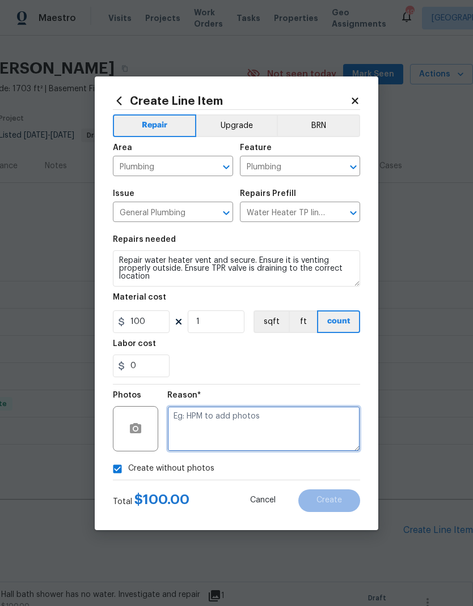
click at [315, 434] on textarea at bounding box center [263, 428] width 193 height 45
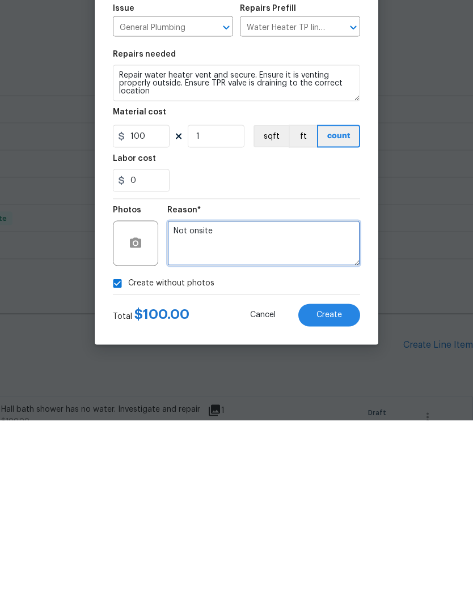
type textarea "Not onsite"
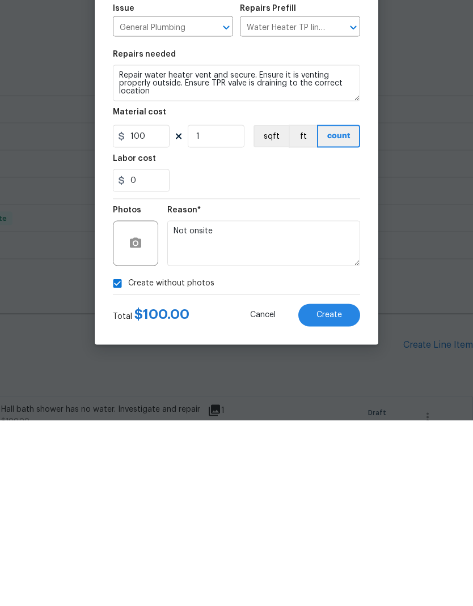
click at [311, 229] on section "Repairs needed Repair water heater vent and secure. Ensure it is venting proper…" at bounding box center [236, 306] width 247 height 155
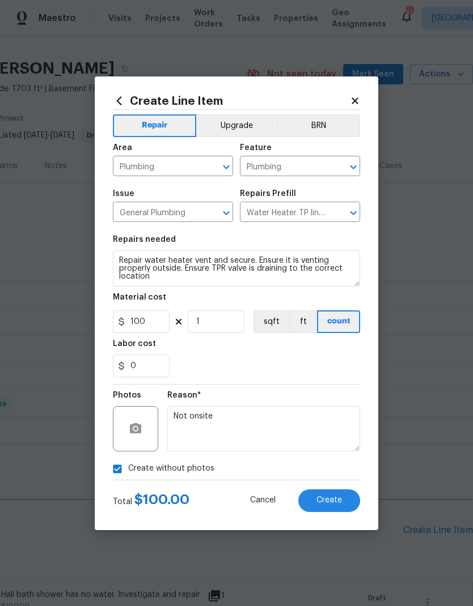
click at [334, 500] on span "Create" at bounding box center [329, 500] width 26 height 9
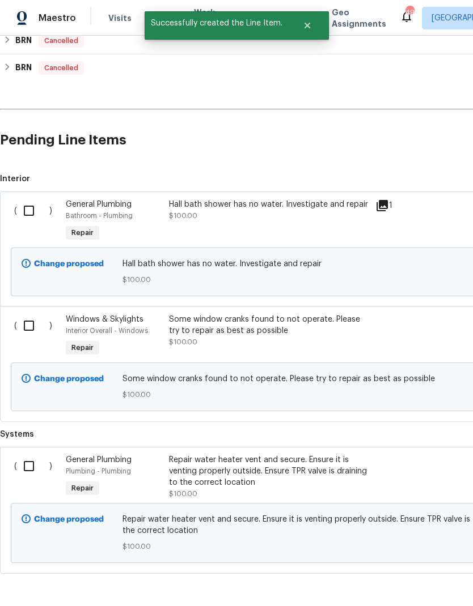
scroll to position [413, 0]
click at [32, 199] on input "checkbox" at bounding box center [33, 211] width 32 height 24
checkbox input "true"
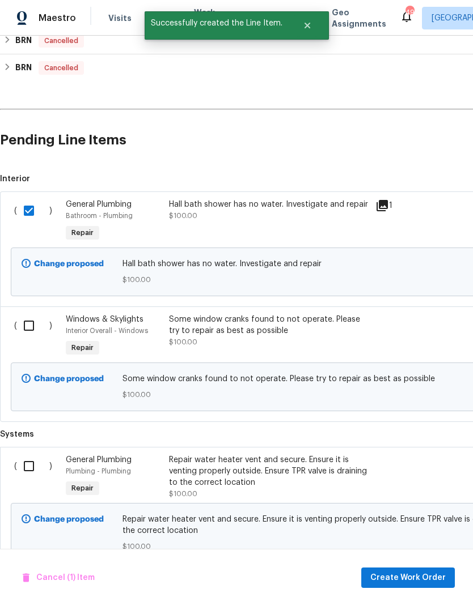
click at [27, 314] on input "checkbox" at bounding box center [33, 326] width 32 height 24
checkbox input "true"
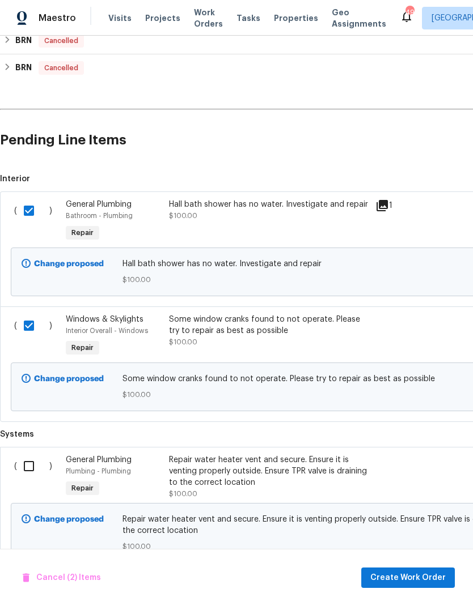
click at [28, 455] on input "checkbox" at bounding box center [33, 467] width 32 height 24
checkbox input "true"
click at [411, 580] on span "Create Work Order" at bounding box center [407, 578] width 75 height 14
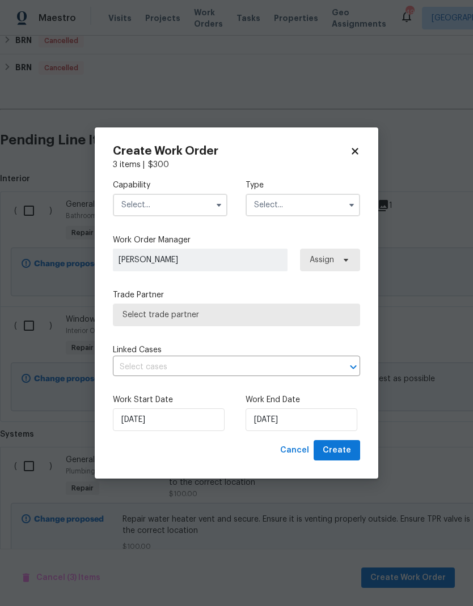
checkbox input "false"
click at [145, 190] on label "Capability" at bounding box center [170, 185] width 114 height 11
click at [165, 209] on input "text" at bounding box center [170, 205] width 114 height 23
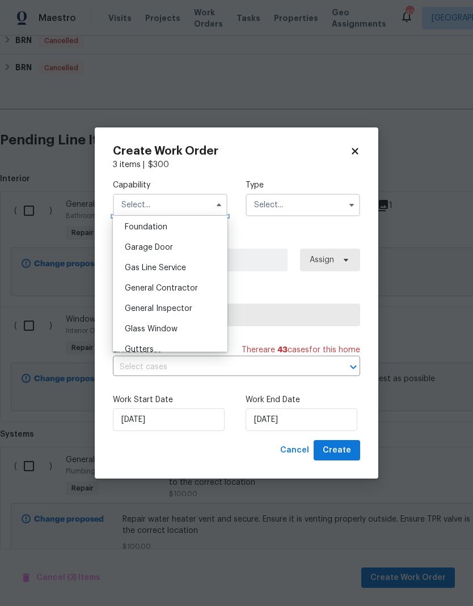
scroll to position [489, 0]
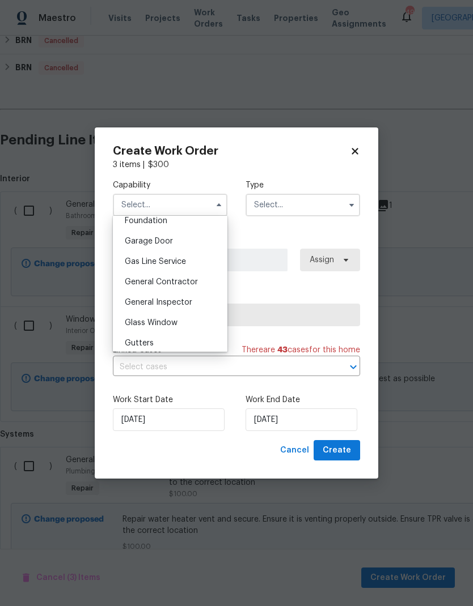
click at [149, 277] on div "General Contractor" at bounding box center [170, 282] width 109 height 20
type input "General Contractor"
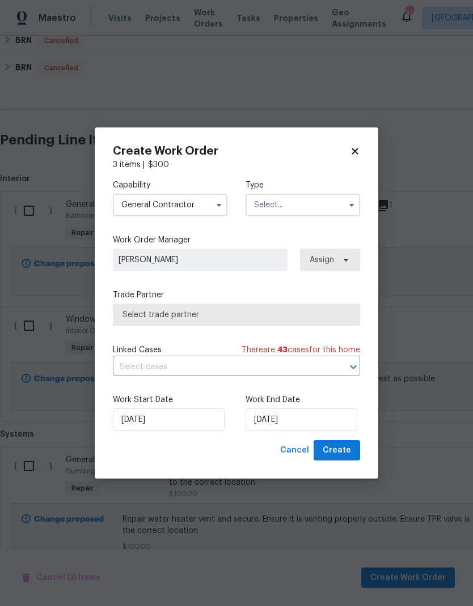
click at [317, 202] on input "text" at bounding box center [302, 205] width 114 height 23
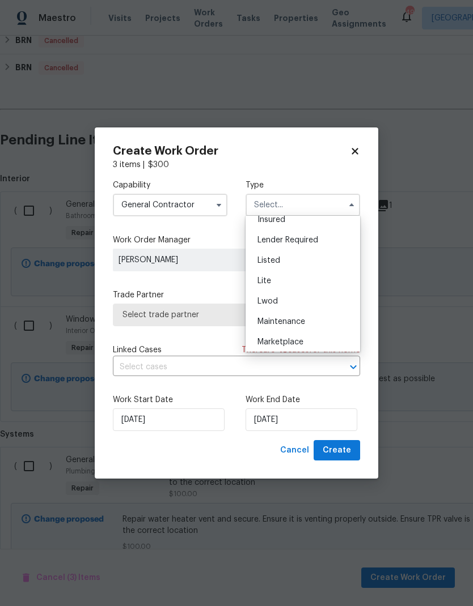
scroll to position [91, 0]
click at [327, 256] on div "Listed" at bounding box center [302, 260] width 109 height 20
type input "Listed"
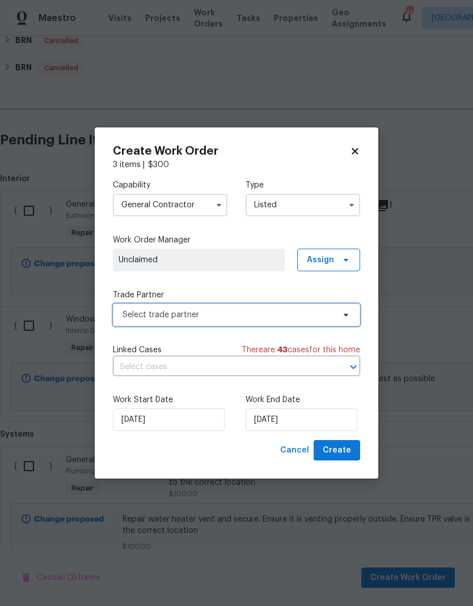
click at [321, 319] on span "Select trade partner" at bounding box center [227, 314] width 211 height 11
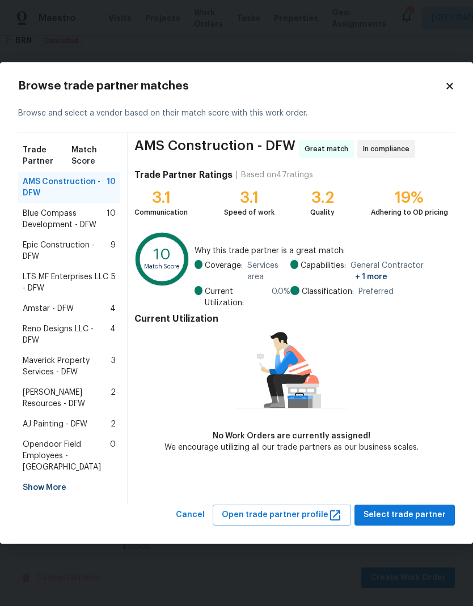
click at [51, 227] on span "Blue Compass Development - DFW" at bounding box center [65, 219] width 84 height 23
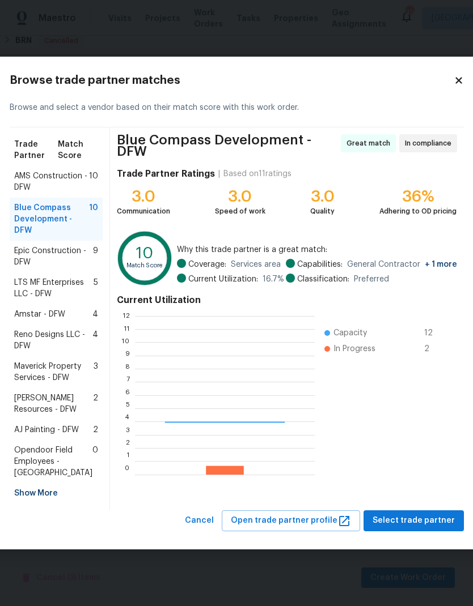
scroll to position [159, 180]
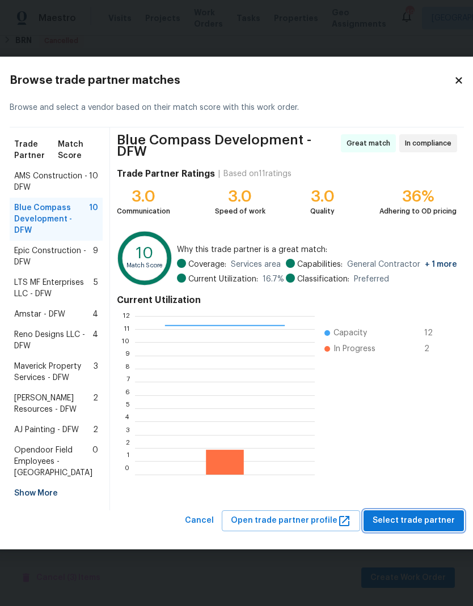
click at [413, 528] on span "Select trade partner" at bounding box center [413, 521] width 82 height 14
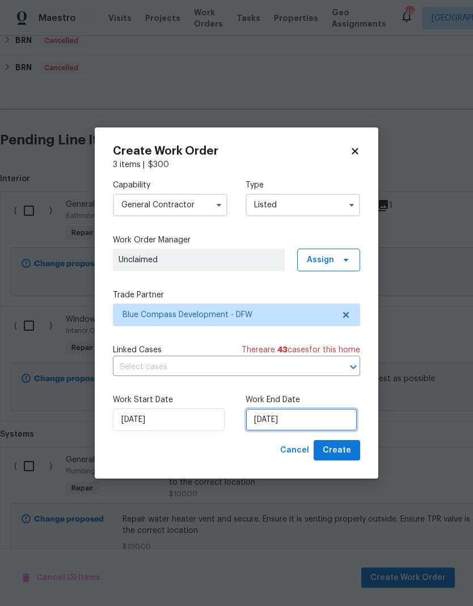
click at [308, 417] on input "[DATE]" at bounding box center [301, 420] width 112 height 23
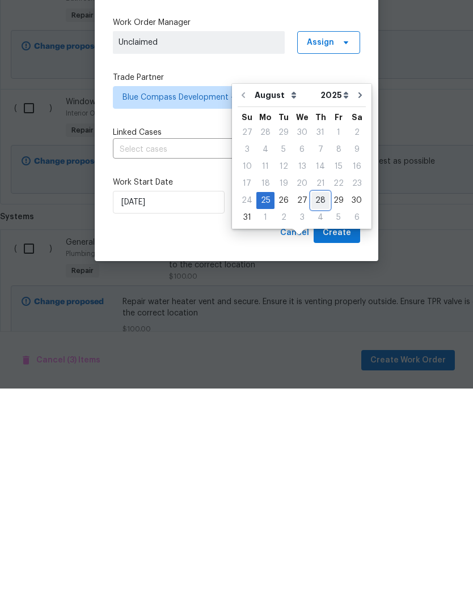
click at [315, 410] on div "28" at bounding box center [320, 418] width 18 height 16
type input "8/28/2025"
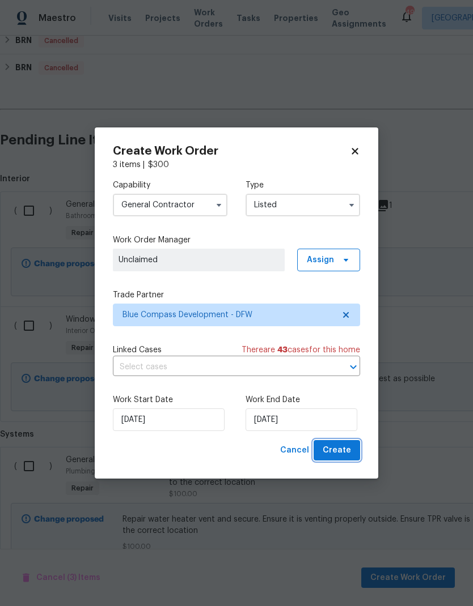
click at [343, 444] on button "Create" at bounding box center [336, 450] width 46 height 21
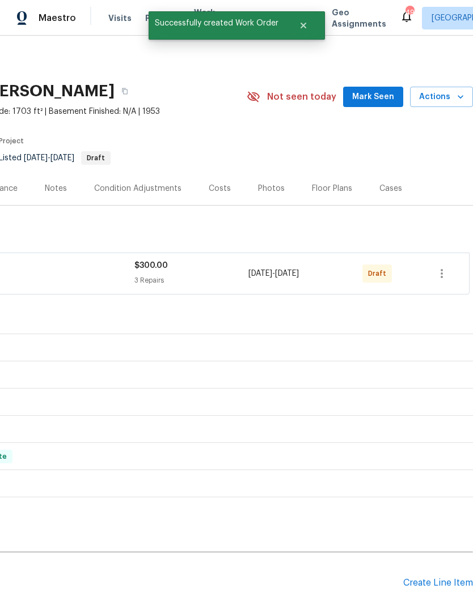
scroll to position [0, 168]
click at [444, 267] on icon "button" at bounding box center [442, 274] width 14 height 14
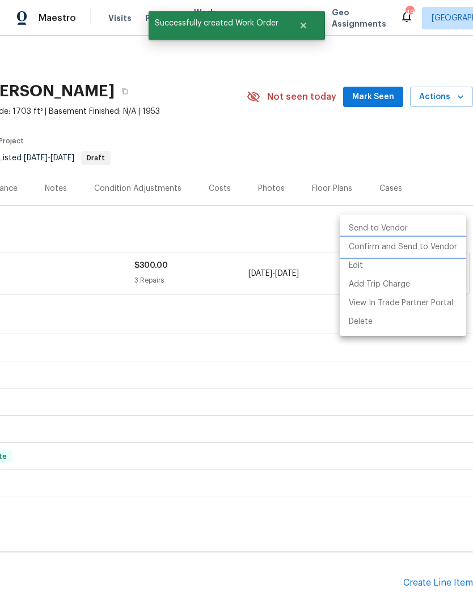
click at [422, 244] on li "Confirm and Send to Vendor" at bounding box center [402, 247] width 126 height 19
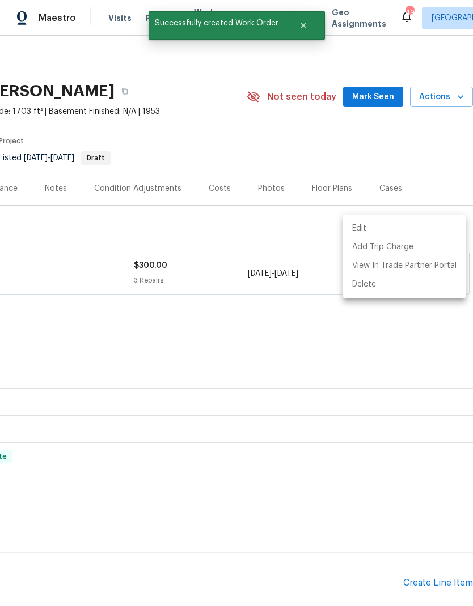
click at [316, 545] on div at bounding box center [236, 303] width 473 height 606
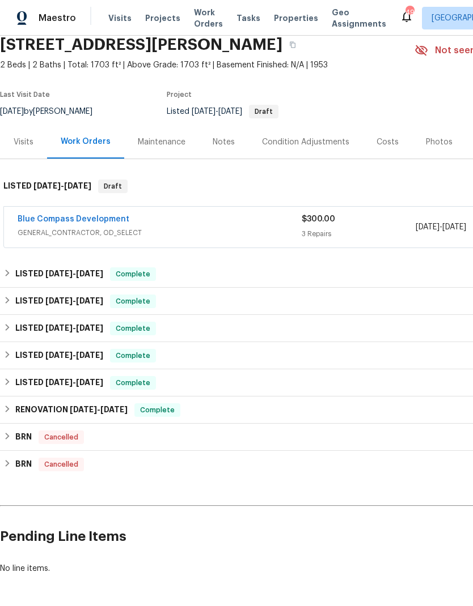
scroll to position [46, 0]
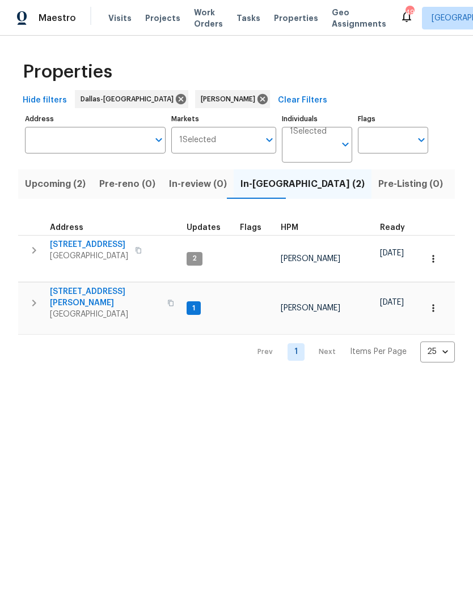
scroll to position [1, 0]
click at [456, 187] on span "Listed (14)" at bounding box center [480, 184] width 48 height 16
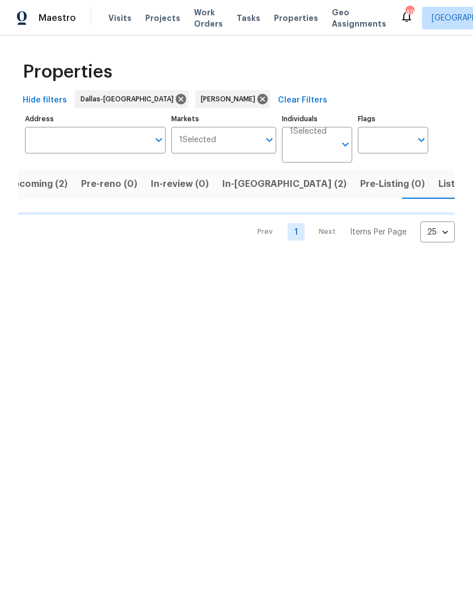
scroll to position [0, 22]
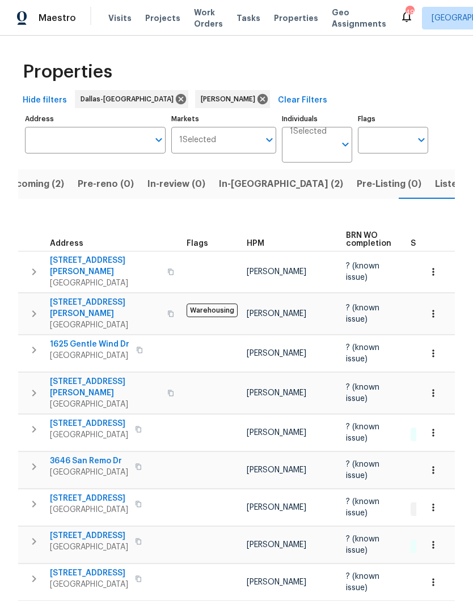
click at [33, 535] on icon "button" at bounding box center [34, 542] width 14 height 14
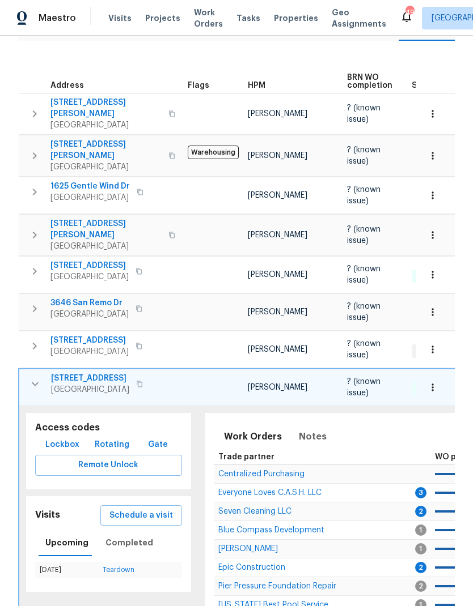
scroll to position [155, 0]
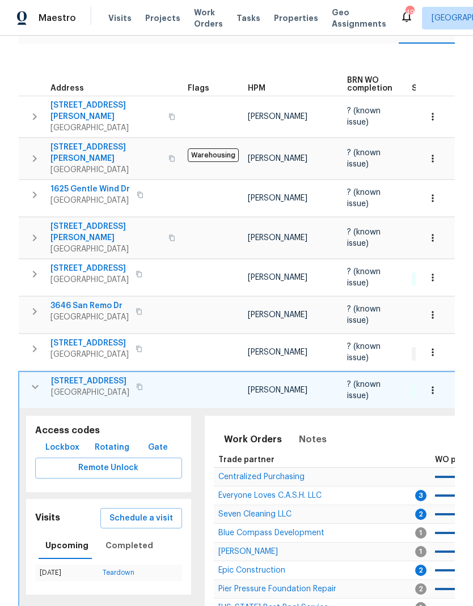
click at [156, 512] on span "Schedule a visit" at bounding box center [140, 519] width 63 height 14
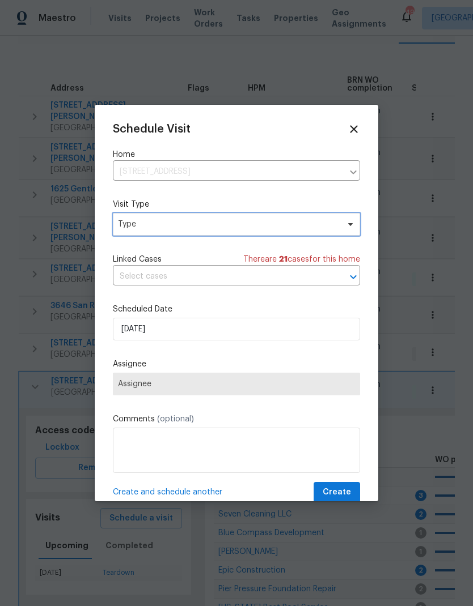
click at [252, 224] on span "Type" at bounding box center [228, 224] width 220 height 11
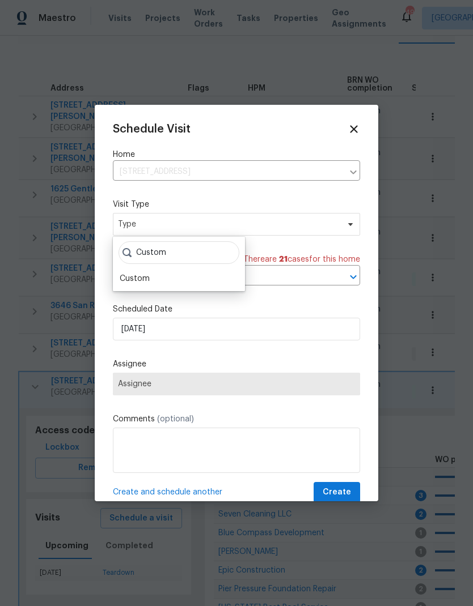
type input "Custom"
click at [138, 274] on div "Custom" at bounding box center [135, 278] width 30 height 11
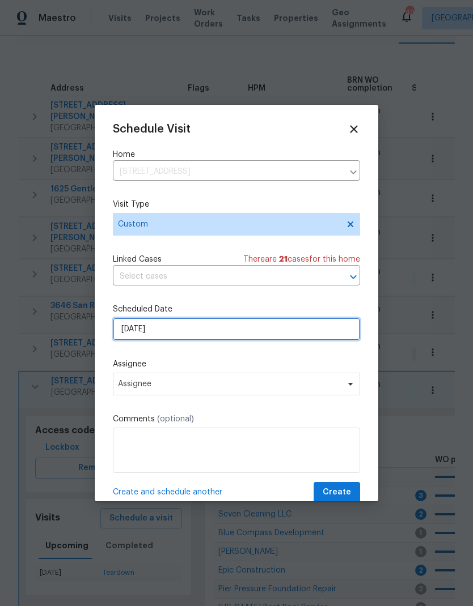
click at [238, 334] on input "[DATE]" at bounding box center [236, 329] width 247 height 23
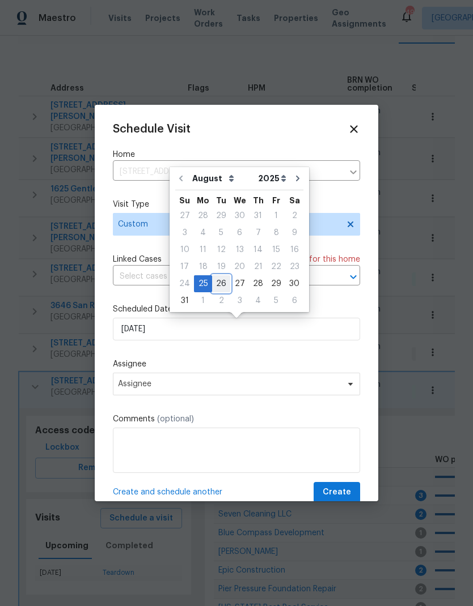
click at [218, 281] on div "26" at bounding box center [221, 284] width 18 height 16
type input "8/26/2025"
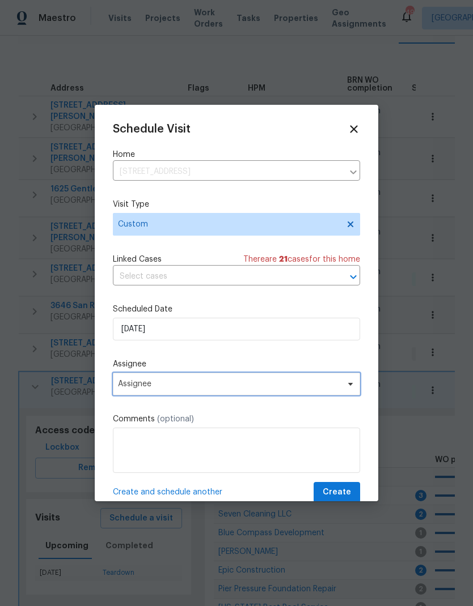
click at [222, 388] on span "Assignee" at bounding box center [229, 384] width 222 height 9
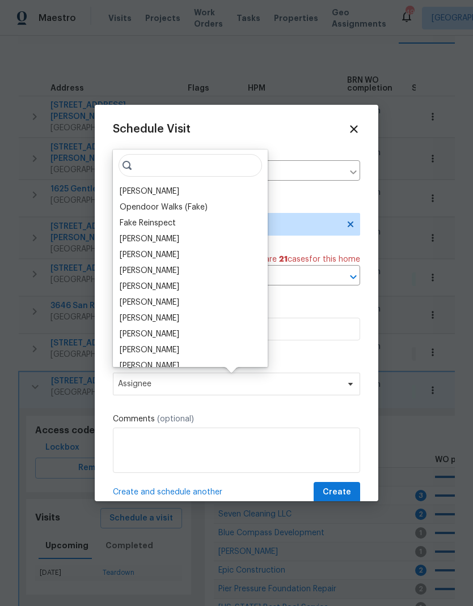
click at [171, 192] on div "[PERSON_NAME]" at bounding box center [150, 191] width 60 height 11
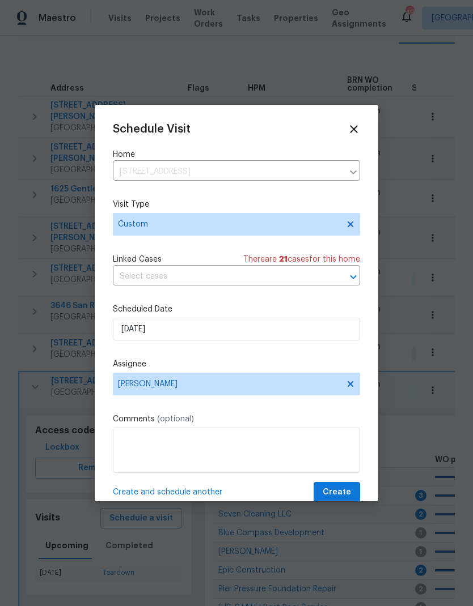
click at [342, 489] on span "Create" at bounding box center [336, 493] width 28 height 14
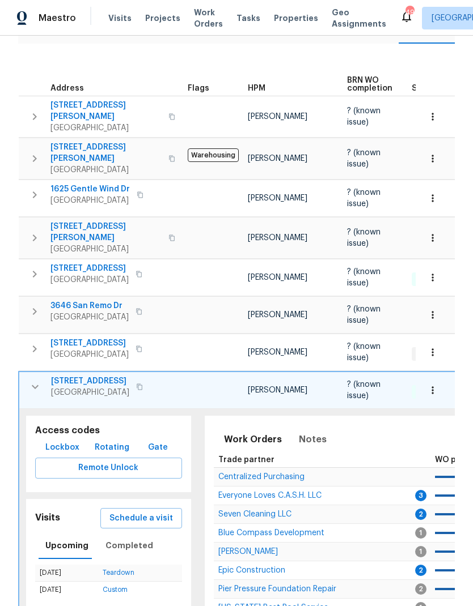
click at [32, 385] on icon "button" at bounding box center [35, 387] width 7 height 4
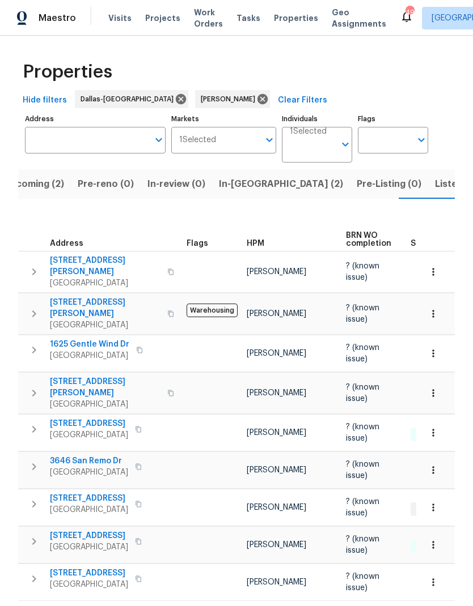
scroll to position [0, 0]
click at [49, 193] on button "Upcoming (2)" at bounding box center [34, 183] width 74 height 29
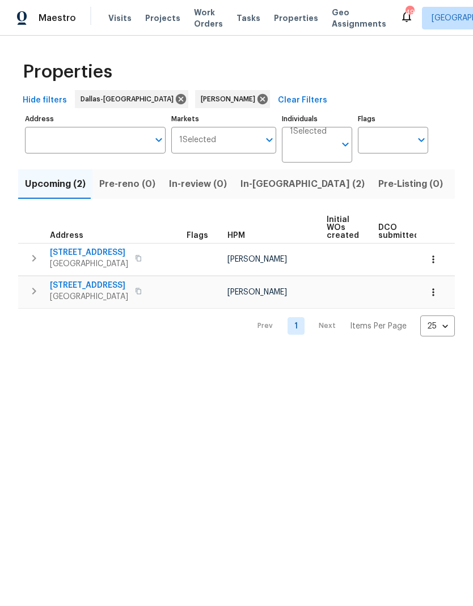
click at [264, 174] on button "In-reno (2)" at bounding box center [302, 183] width 138 height 29
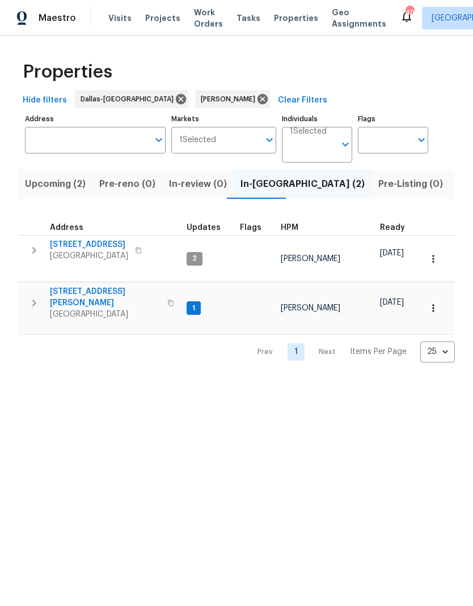
click at [32, 249] on icon "button" at bounding box center [34, 251] width 14 height 14
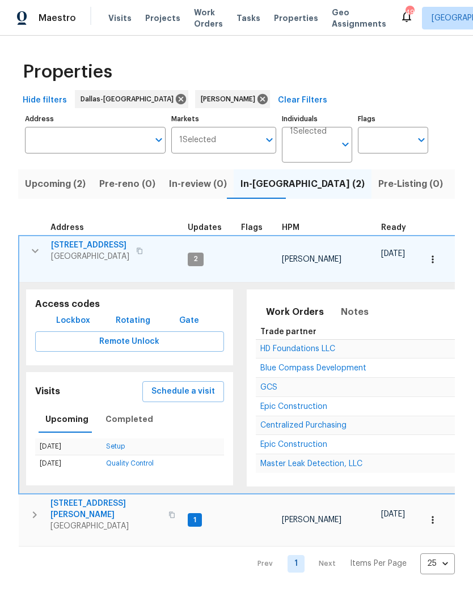
click at [88, 243] on span "3310 Bryn Mawr Dr" at bounding box center [90, 245] width 78 height 11
click at [36, 249] on icon "button" at bounding box center [35, 251] width 14 height 14
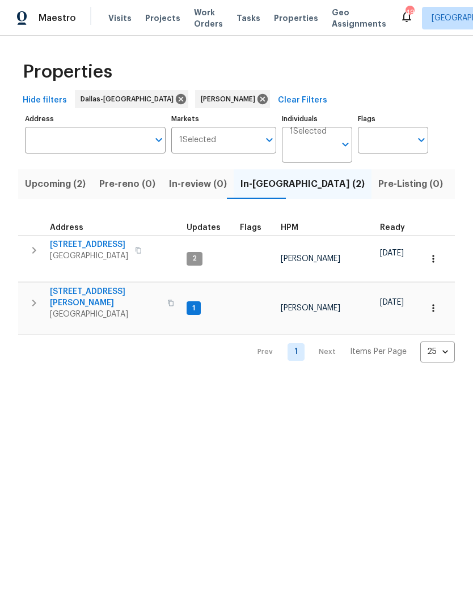
click at [70, 286] on span "[STREET_ADDRESS][PERSON_NAME]" at bounding box center [105, 297] width 111 height 23
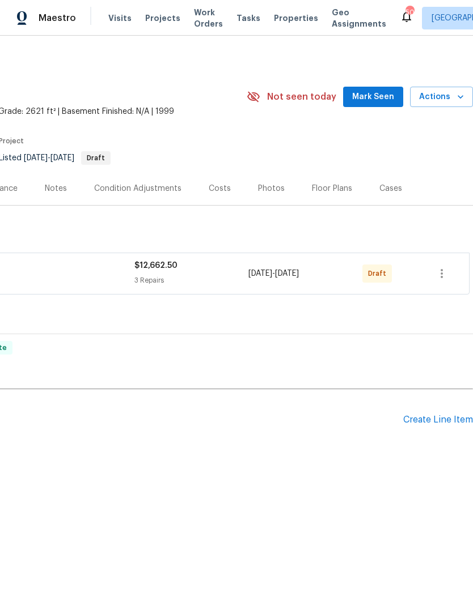
scroll to position [0, 168]
click at [440, 270] on icon "button" at bounding box center [442, 274] width 14 height 14
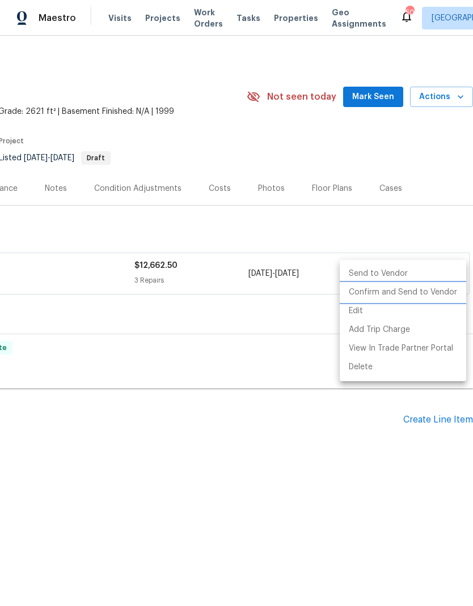
click at [422, 292] on li "Confirm and Send to Vendor" at bounding box center [402, 292] width 126 height 19
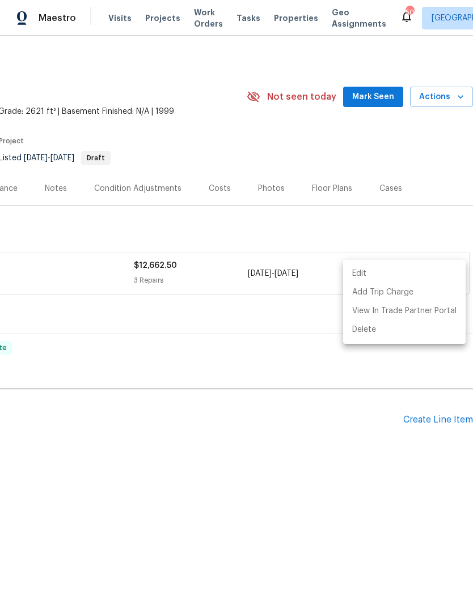
click at [300, 454] on div at bounding box center [236, 303] width 473 height 606
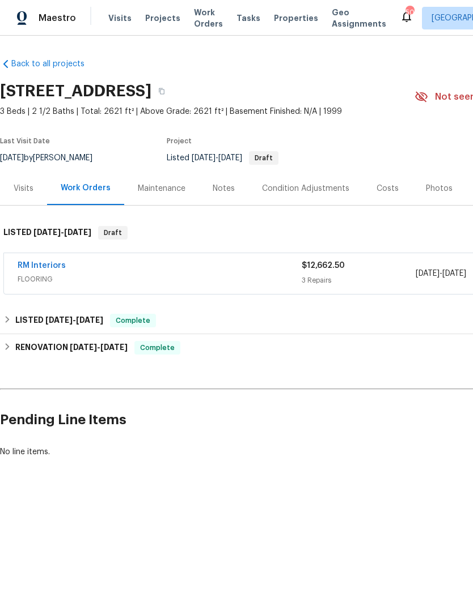
scroll to position [0, 0]
click at [37, 262] on link "RM Interiors" at bounding box center [42, 266] width 48 height 8
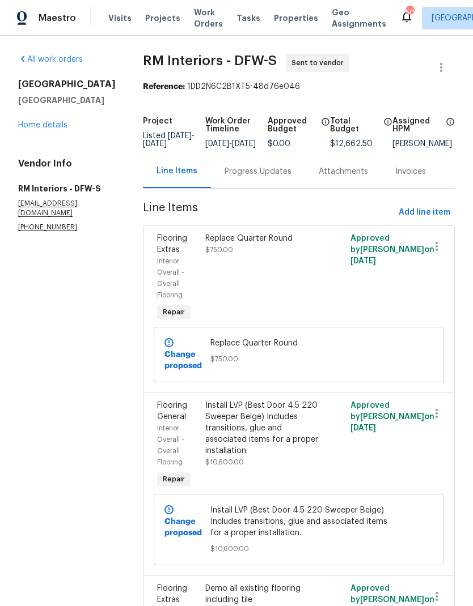
click at [235, 256] on div "Replace Quarter Round $750.00" at bounding box center [262, 244] width 114 height 23
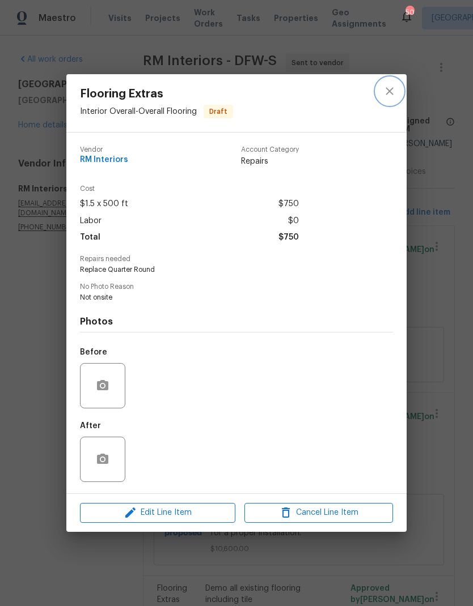
click at [389, 89] on icon "close" at bounding box center [388, 91] width 7 height 7
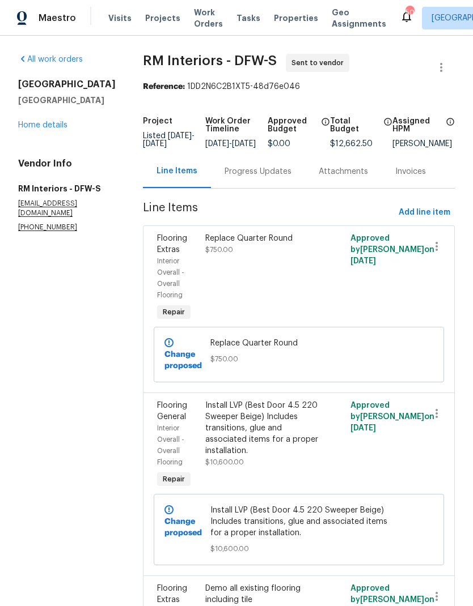
click at [56, 129] on link "Home details" at bounding box center [42, 125] width 49 height 8
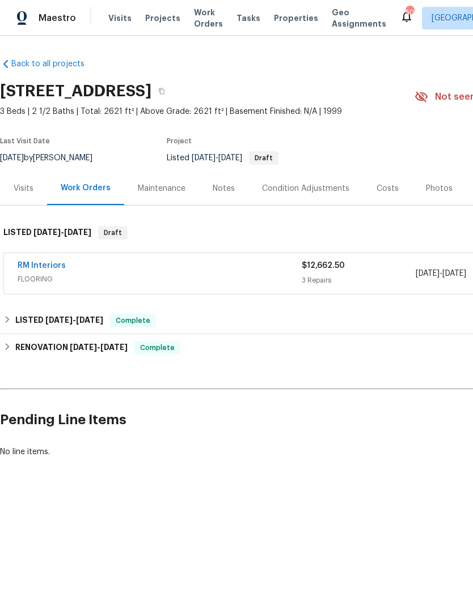
click at [47, 265] on link "RM Interiors" at bounding box center [42, 266] width 48 height 8
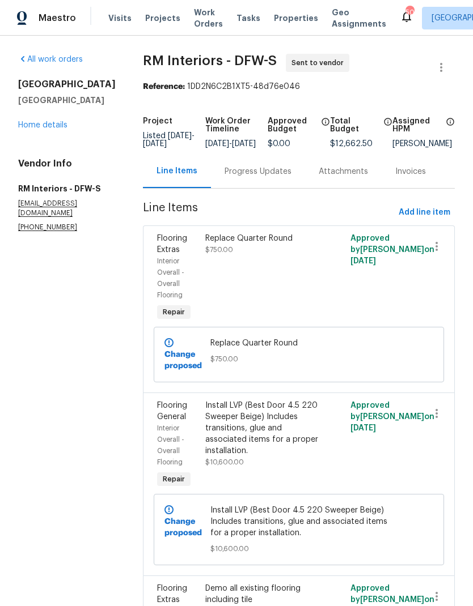
click at [235, 177] on div "Progress Updates" at bounding box center [257, 171] width 67 height 11
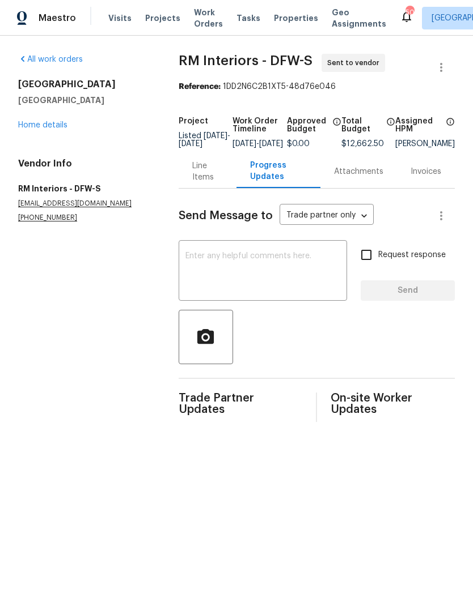
click at [300, 282] on textarea at bounding box center [262, 272] width 155 height 40
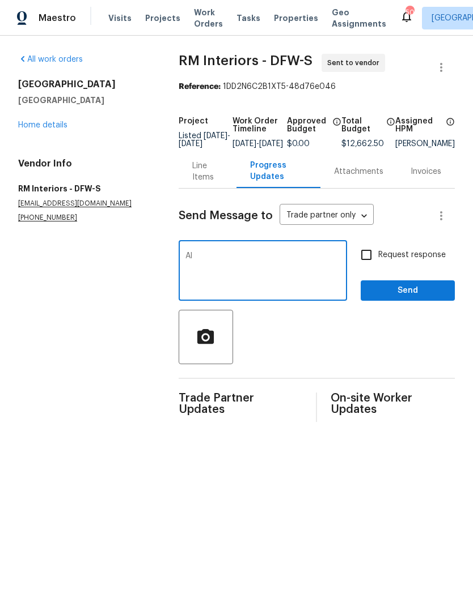
type textarea "A"
type textarea "Please quote to replace all with LVP"
click at [371, 262] on input "Request response" at bounding box center [366, 255] width 24 height 24
checkbox input "true"
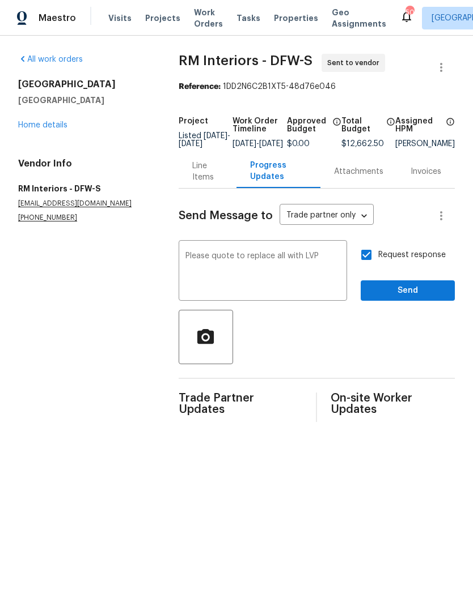
click at [281, 265] on textarea "Please quote to replace all with LVP" at bounding box center [262, 272] width 155 height 40
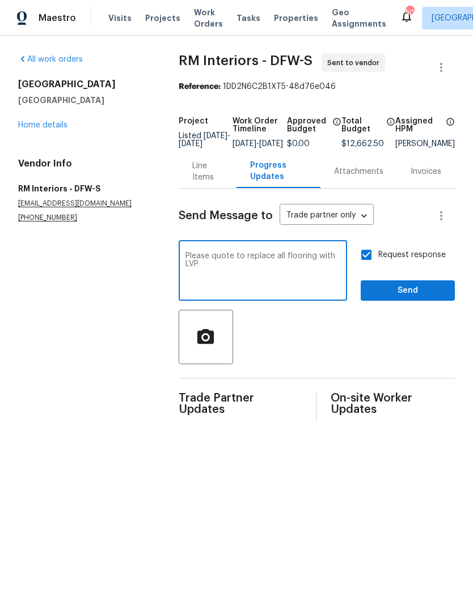
type textarea "Please quote to replace all flooring with LVP"
click at [410, 295] on span "Send" at bounding box center [408, 291] width 76 height 14
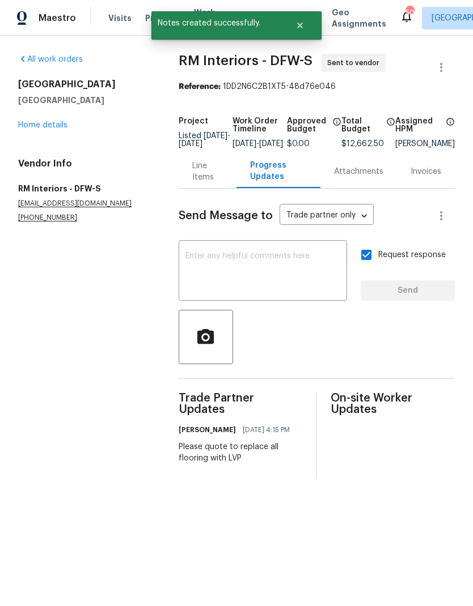
click at [37, 117] on div "1021 Villa Dr Fort Worth, TX 76120 Home details" at bounding box center [84, 105] width 133 height 52
click at [44, 118] on div "1021 Villa Dr Fort Worth, TX 76120 Home details" at bounding box center [84, 105] width 133 height 52
click at [49, 127] on link "Home details" at bounding box center [42, 125] width 49 height 8
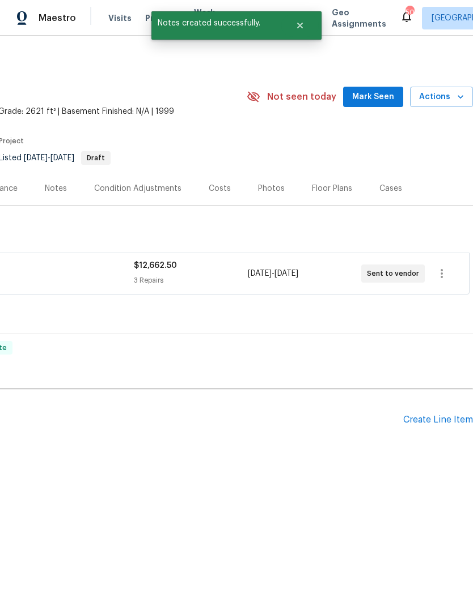
scroll to position [0, 177]
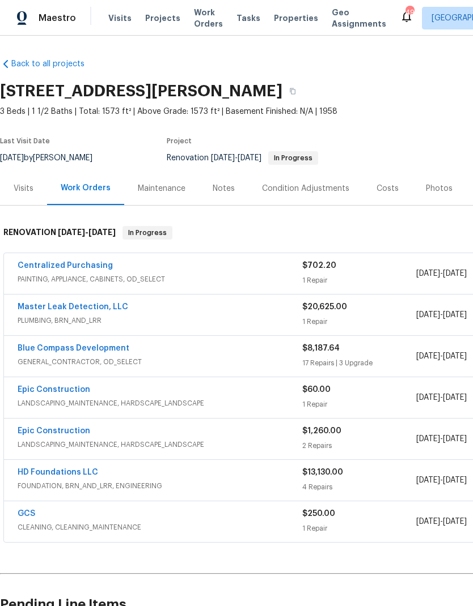
click at [380, 191] on div "Costs" at bounding box center [387, 188] width 22 height 11
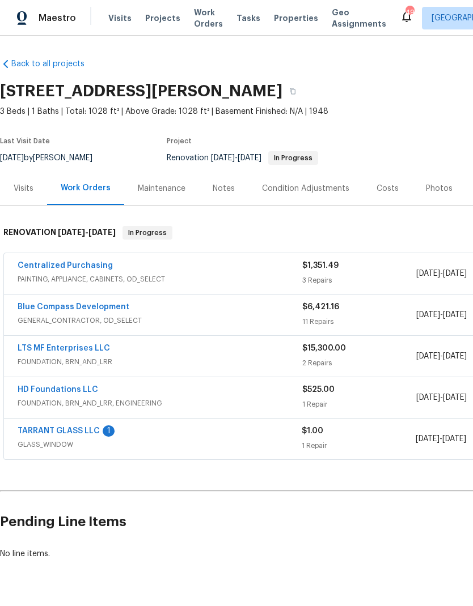
click at [382, 195] on div "Costs" at bounding box center [387, 188] width 49 height 33
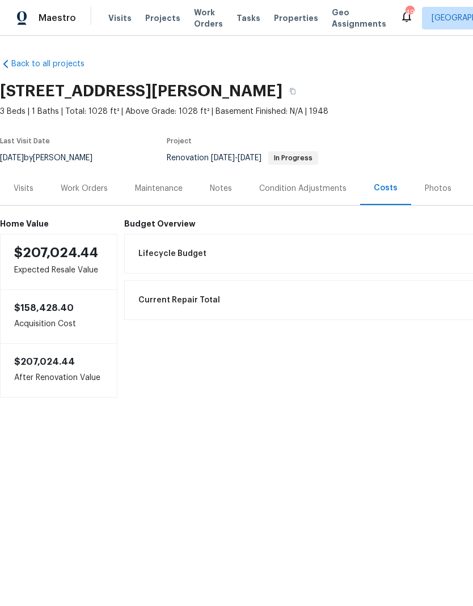
click at [79, 187] on div "Work Orders" at bounding box center [84, 188] width 47 height 11
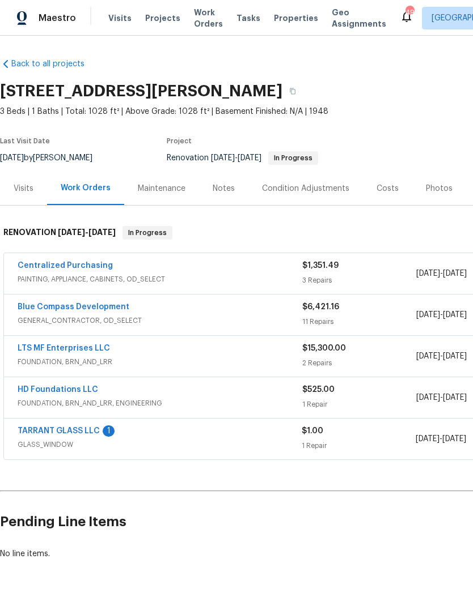
click at [80, 389] on link "HD Foundations LLC" at bounding box center [58, 390] width 80 height 8
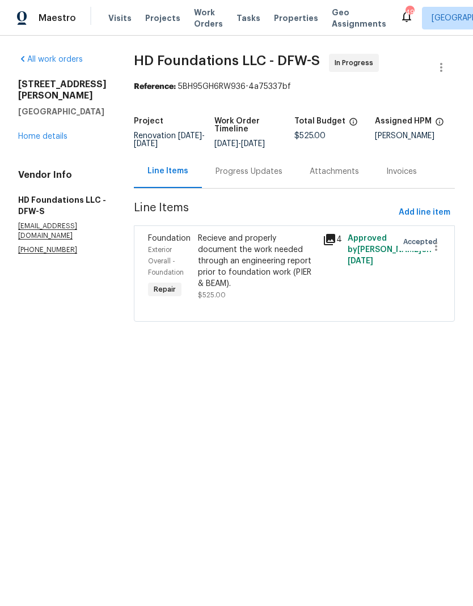
click at [261, 177] on div "Progress Updates" at bounding box center [248, 171] width 67 height 11
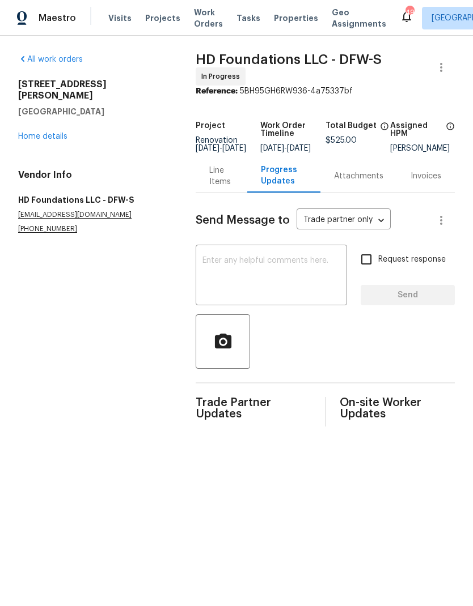
click at [291, 287] on textarea at bounding box center [271, 277] width 138 height 40
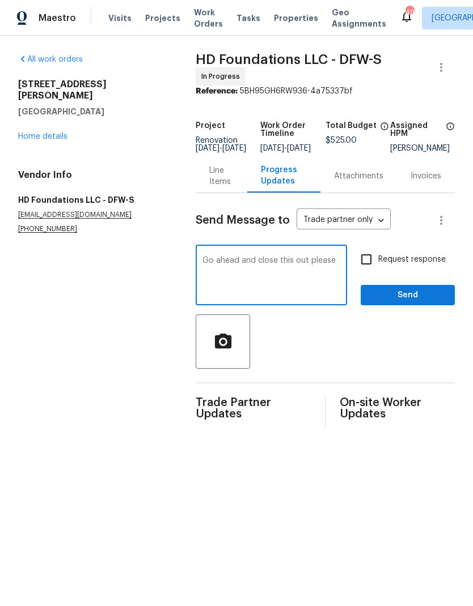
type textarea "Go ahead and close this out please"
click at [376, 268] on input "Request response" at bounding box center [366, 260] width 24 height 24
checkbox input "true"
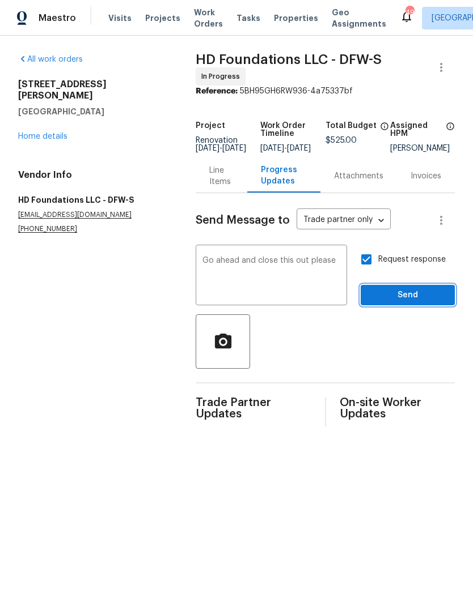
click at [415, 298] on span "Send" at bounding box center [408, 295] width 76 height 14
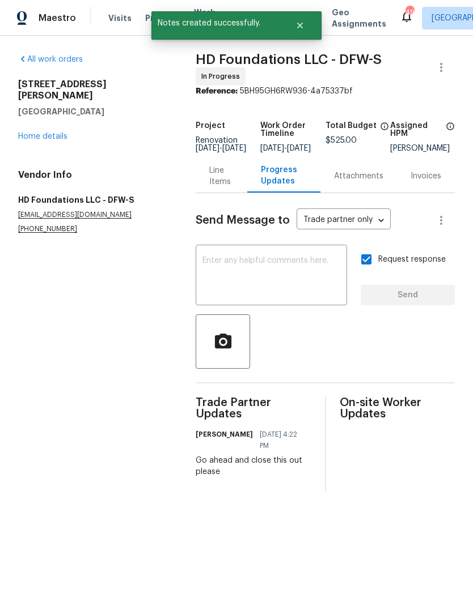
click at [36, 133] on link "Home details" at bounding box center [42, 137] width 49 height 8
